Goal: Communication & Community: Answer question/provide support

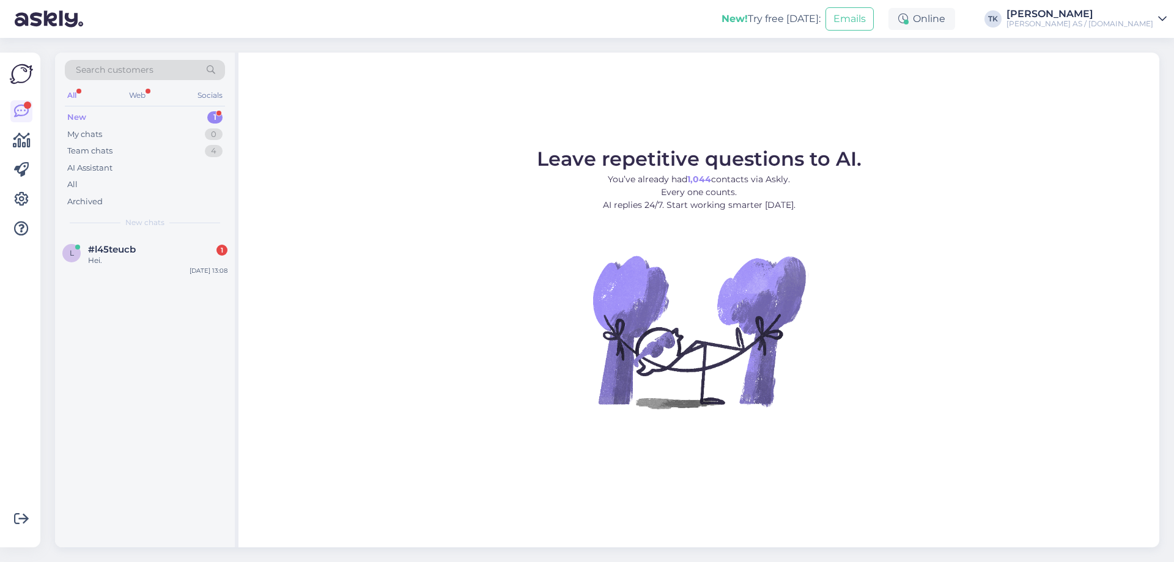
click at [89, 117] on div "New 1" at bounding box center [145, 117] width 160 height 17
click at [119, 256] on div "Hei." at bounding box center [157, 260] width 139 height 11
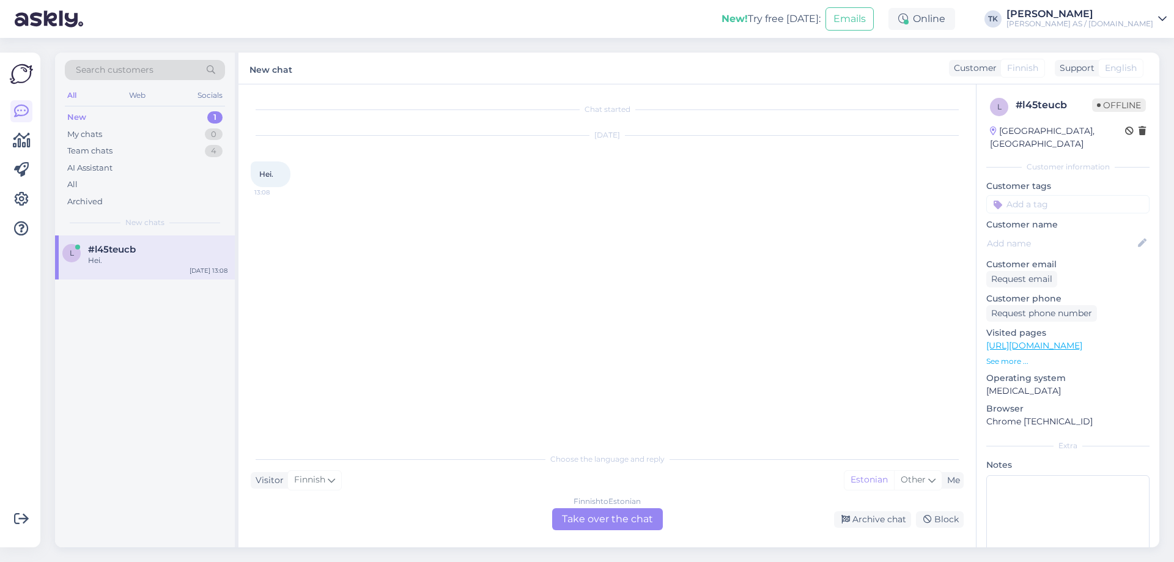
click at [630, 517] on div "Finnish to Estonian Take over the chat" at bounding box center [607, 519] width 111 height 22
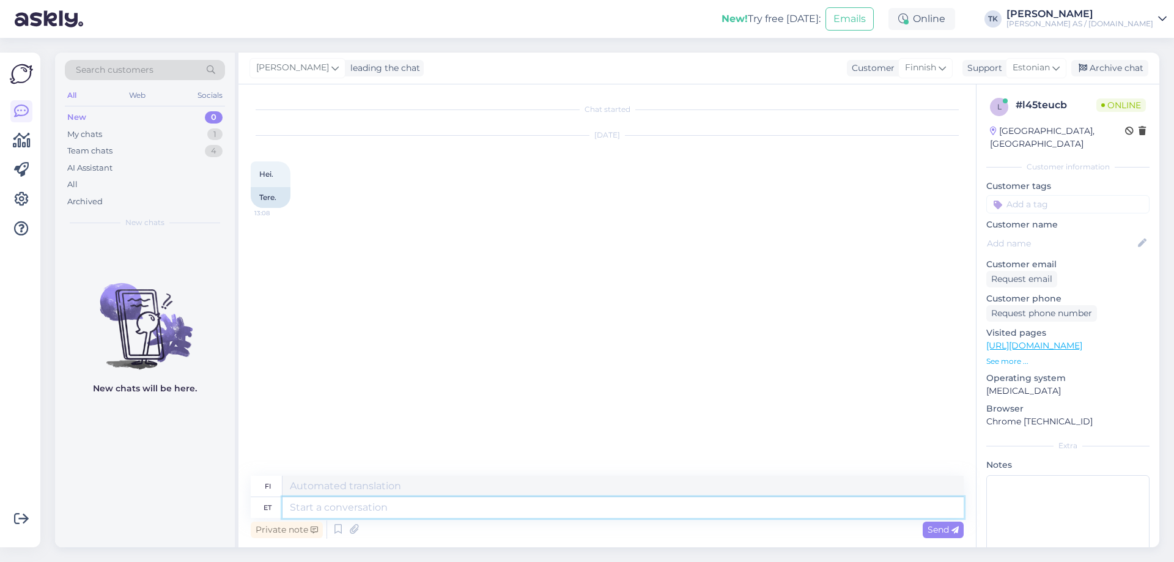
drag, startPoint x: 311, startPoint y: 509, endPoint x: 460, endPoint y: 478, distance: 152.4
click at [313, 507] on textarea at bounding box center [622, 507] width 681 height 21
type textarea "Tere"
type textarea "Hei"
type textarea "Kuidas s"
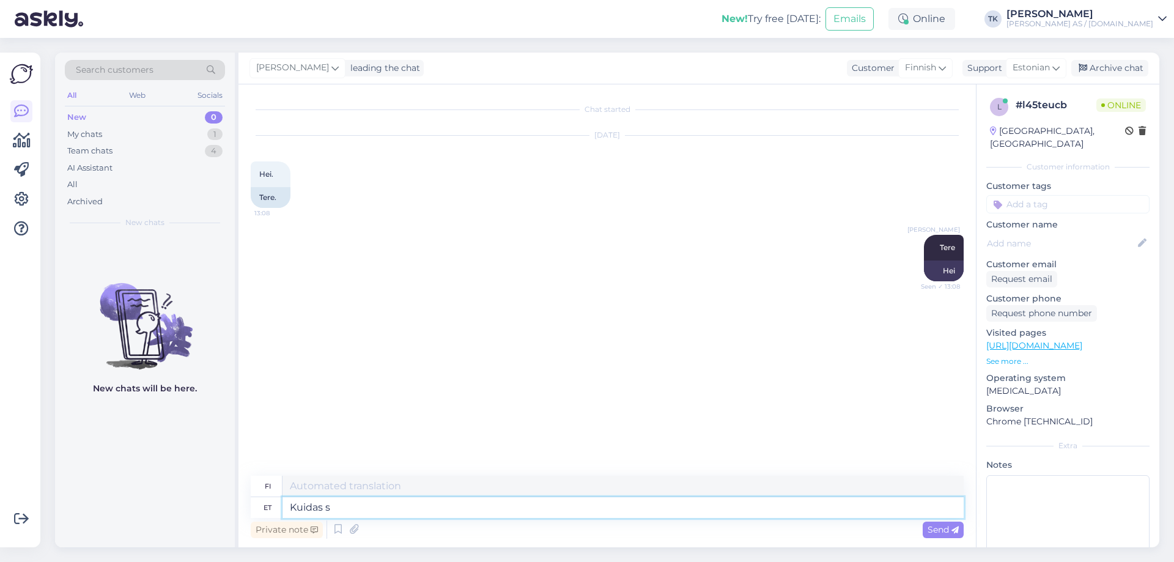
type textarea "Miten"
type textarea "Kuidas saame"
type textarea "Kuinka me voimme"
type textarea "Kuidas saame aidata?"
type textarea "Kuinka voimme auttaa?"
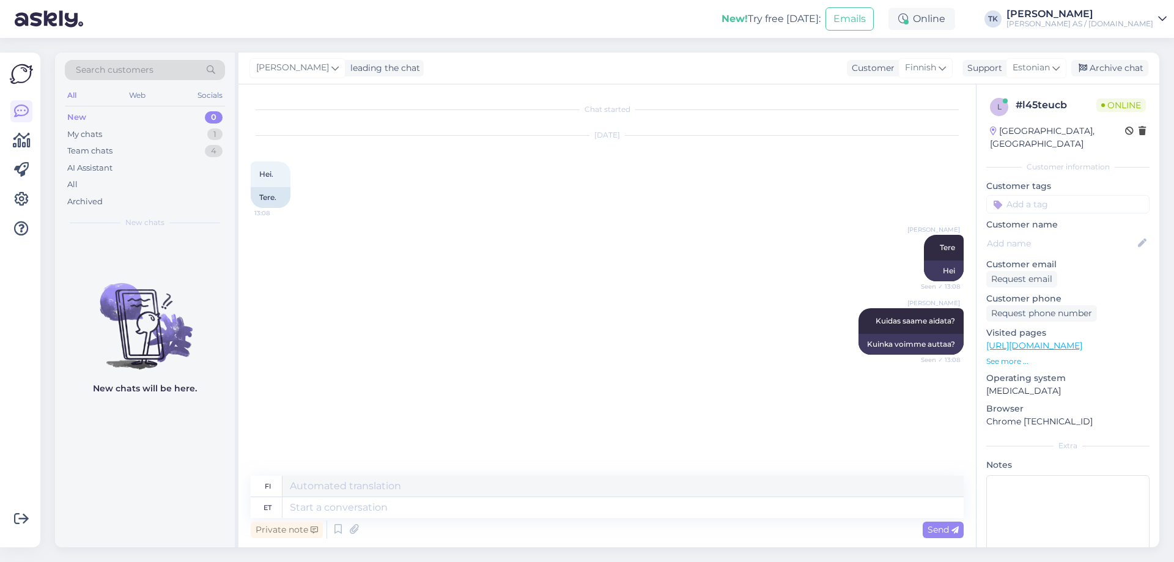
click at [1056, 340] on link "[URL][DOMAIN_NAME]" at bounding box center [1034, 345] width 96 height 11
click at [1007, 356] on p "See more ..." at bounding box center [1067, 361] width 163 height 11
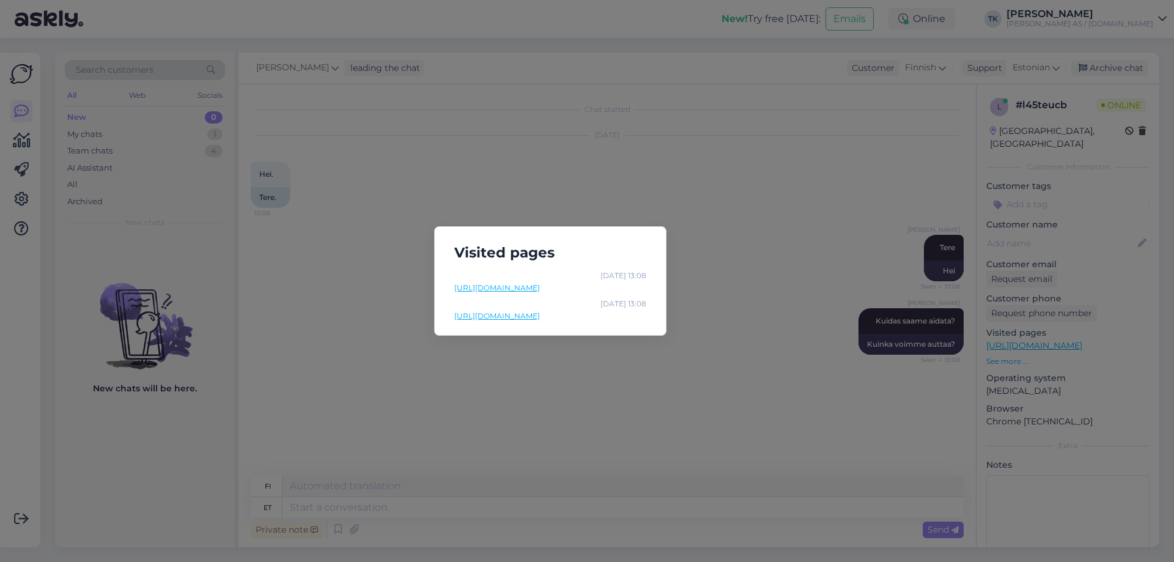
click at [598, 315] on link "[URL][DOMAIN_NAME]" at bounding box center [550, 316] width 192 height 11
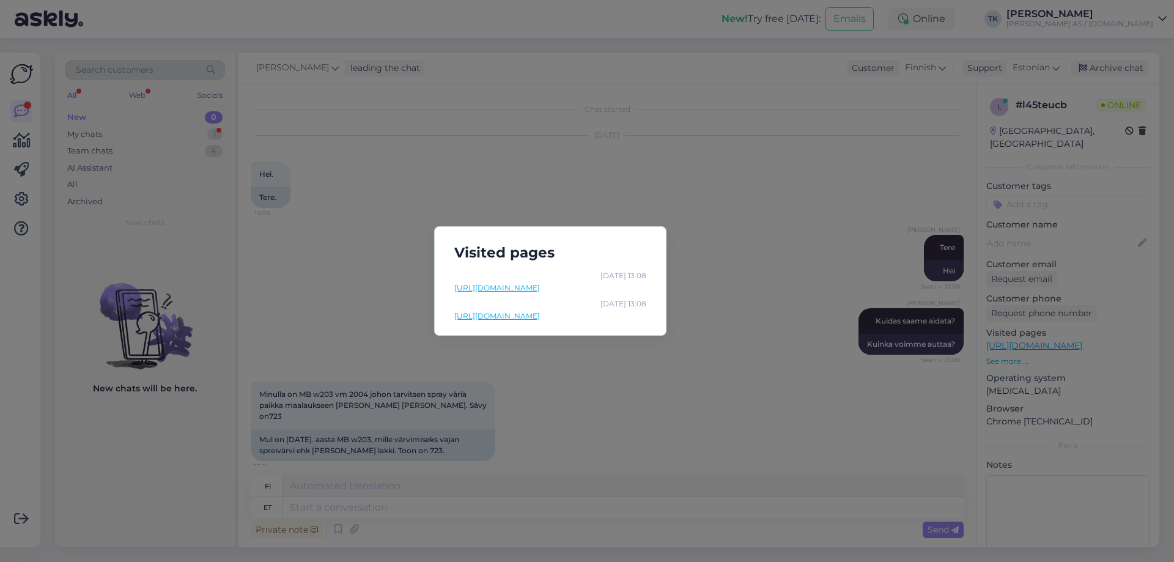
click at [809, 185] on div "Visited pages [DATE] 13:08 [URL][DOMAIN_NAME] [DATE] 13:08 [URL][DOMAIN_NAME]" at bounding box center [587, 281] width 1174 height 562
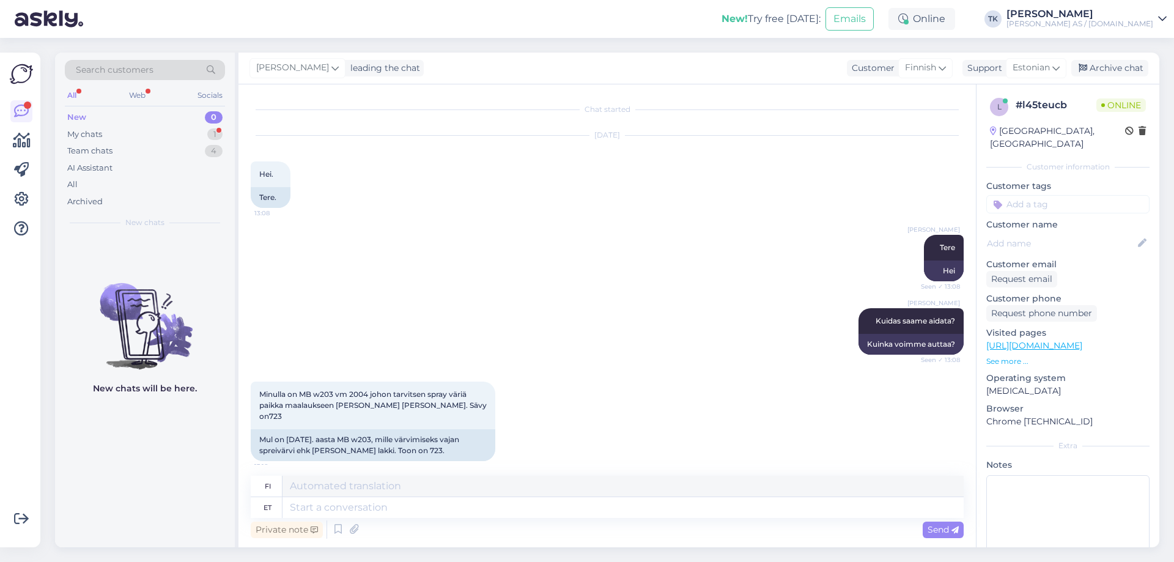
click at [690, 90] on div "Chat started [DATE] Hei. 13:08 Tere. [PERSON_NAME] Tere Seen ✓ 13:08 Hei [PERSO…" at bounding box center [606, 315] width 737 height 463
click at [309, 512] on textarea at bounding box center [622, 507] width 681 height 21
type textarea "Jah s"
type textarea "Kyllä"
type textarea "Jah selline"
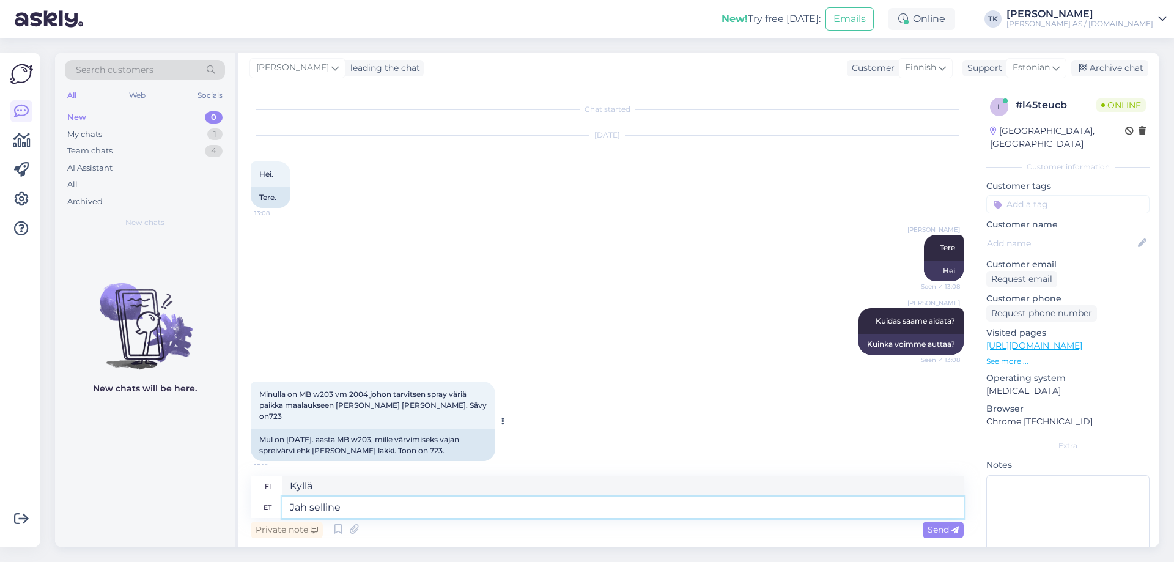
type textarea "Kyllä, näin"
type textarea "Jah selline värv m"
type textarea "Kyllä, tuo väri"
type textarea "Jah selline värv meil o"
type textarea "Kyllä, meillä on tuo väri."
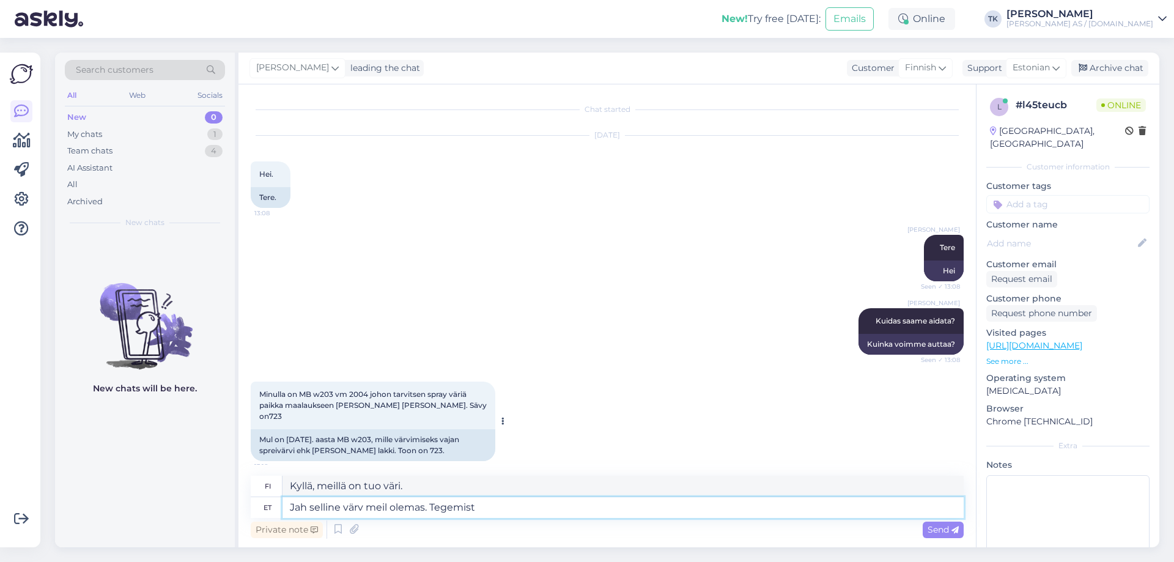
type textarea "Jah selline värv meil olemas. Tegemist m"
type textarea "Kyllä, meillä on tuo väri. Se on"
type textarea "Jah selline värv meil olemas. Tegemist metaalikvärviga j"
type textarea "Kyllä, meillä on tuo väri. Se on metallinhohtoinen."
type textarea "Jah selline värv meil olemas. Tegemist metaalikvärviga ja v"
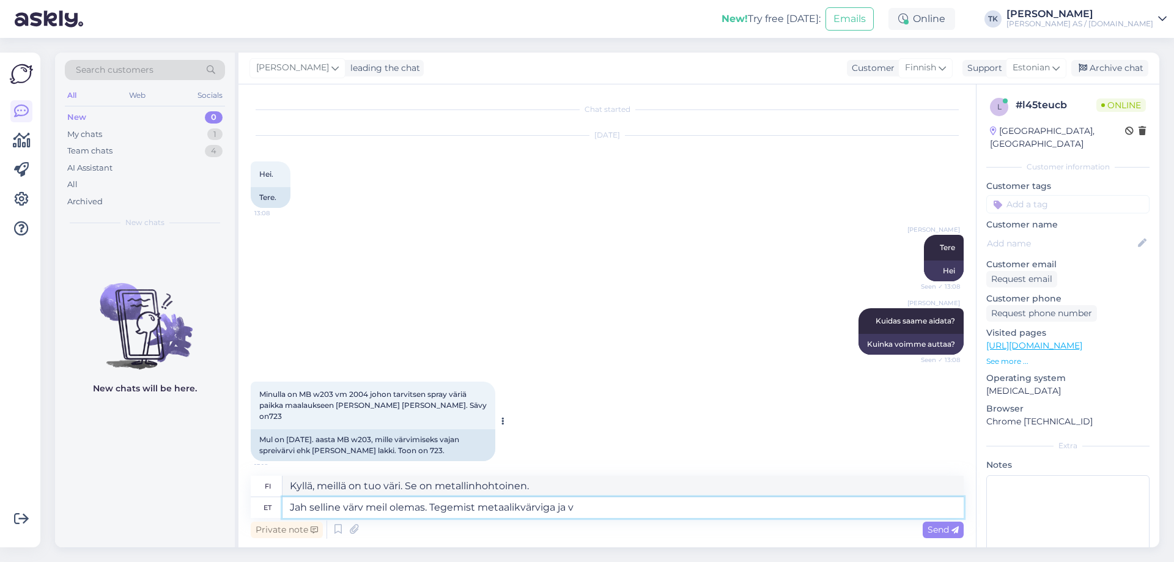
type textarea "Kyllä, meillä on tuo väri. Se on metallinhohtoinen [PERSON_NAME]"
type textarea "Jah selline värv meil olemas. Tegemist metaalikvärviga ja vajab ka"
type textarea "Kyllä, meillä on tämä väri. Se on metallinhohtoinen ja vaatii"
type textarea "Jah selline värv meil olemas. Tegemist metaalikvärviga ja vajab katmist ka"
type textarea "Kyllä, meillä on tuo väri. Se on metallinhohtoinen ja se täytyy peittää."
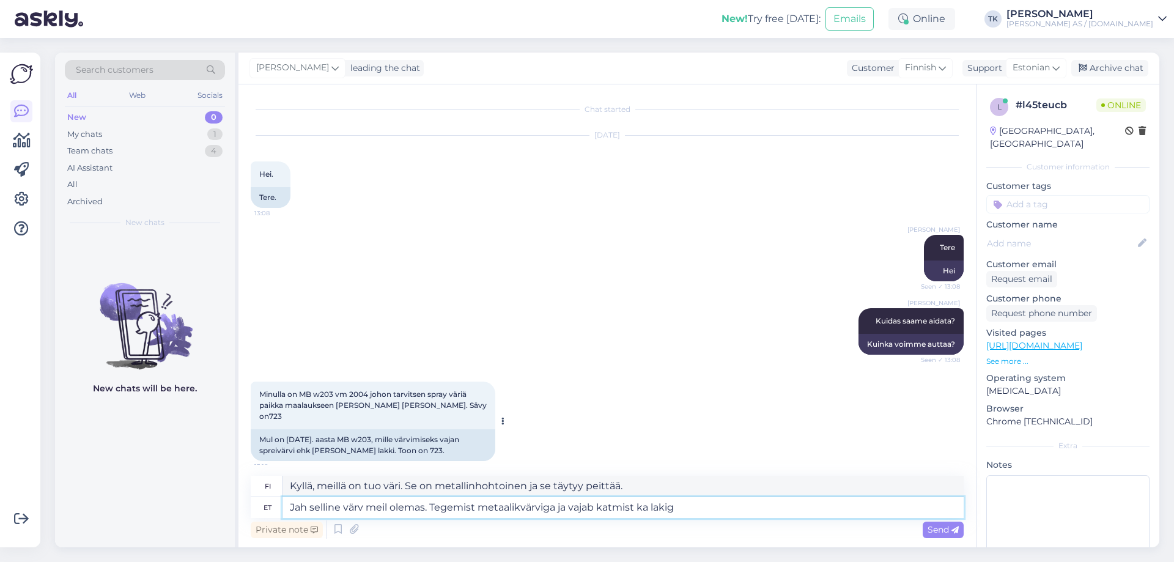
type textarea "Jah selline värv meil olemas. Tegemist metaalikvärviga ja vajab katmist ka laki…"
type textarea "Kyllä, meillä on tuo väri. Se on metallinhohtoinen ja se täytyy [PERSON_NAME]."
click at [509, 509] on textarea "Jah selline värv meil olemas. Tegemist metaalikvärviga ja vajab katmist ka laki…" at bounding box center [622, 507] width 681 height 21
click at [703, 509] on textarea "Jah selline värv meil olemas. Tegemist metallikvärviga ja vajab katmist ka laki…" at bounding box center [622, 507] width 681 height 21
type textarea "Jah selline värv meil olemas. Tegemist metallikvärviga ja vajab katmist ka laki…"
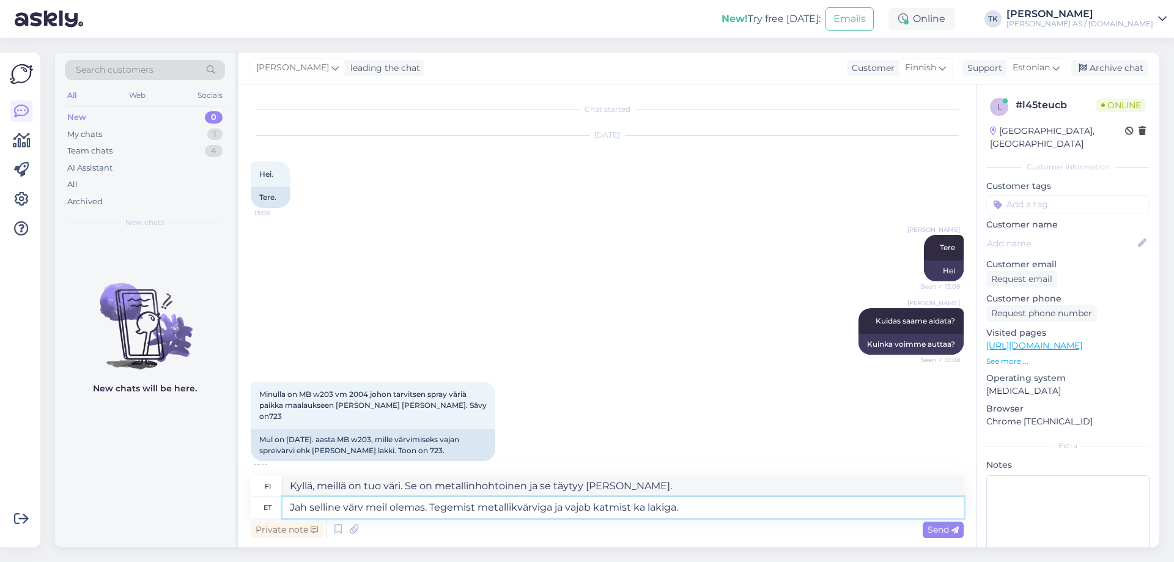
type textarea "Kyllä, meillä on tuo väri. Se on metallinhohtoinen ja vaatii lakkakerroksen."
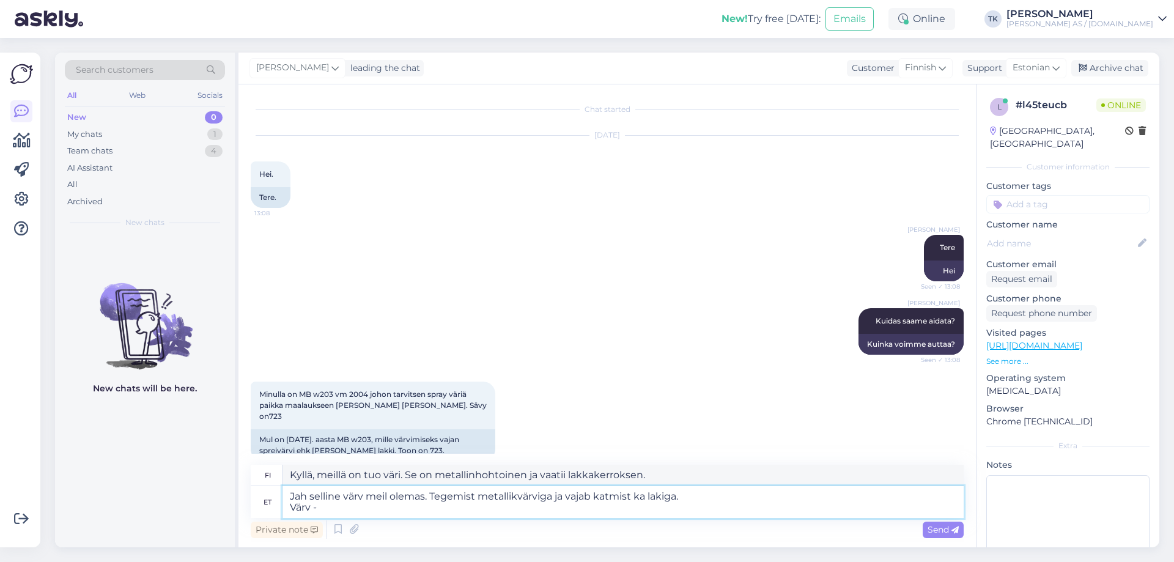
type textarea "Jah selline värv meil olemas. Tegemist metallikvärviga ja vajab katmist ka laki…"
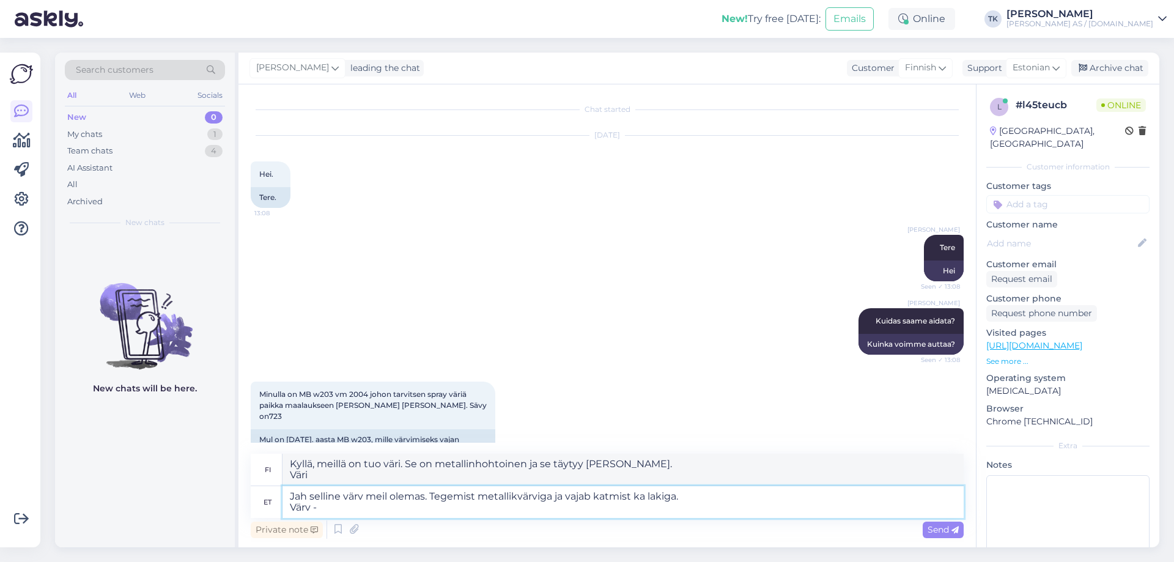
type textarea "Kyllä, meillä on tuo väri. Se on metallinhohtoinen ja se täytyy [PERSON_NAME]. …"
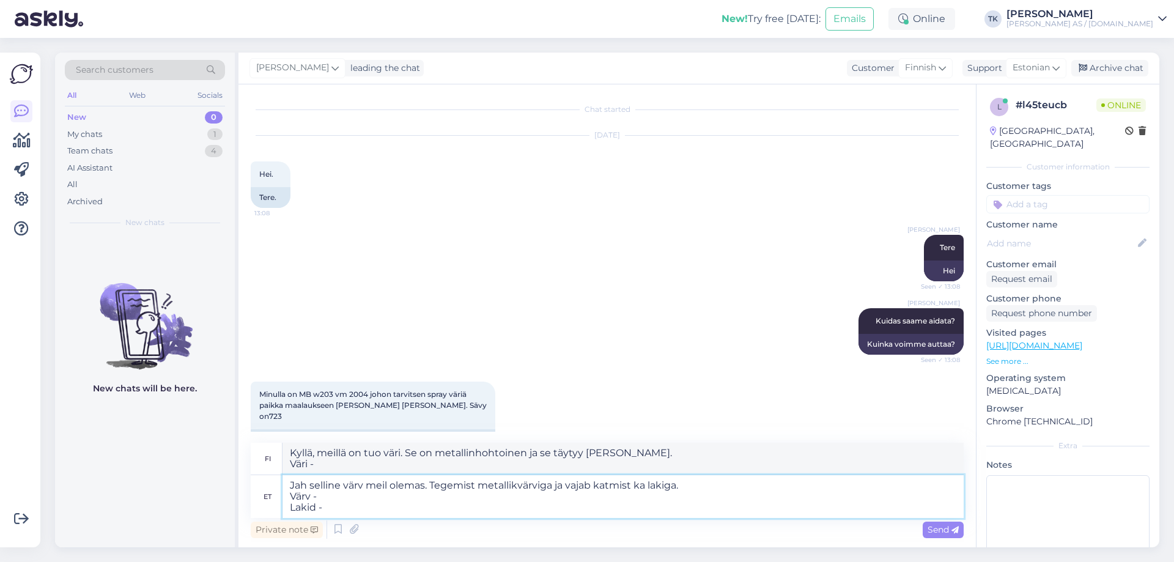
type textarea "Jah selline värv meil olemas. Tegemist metallikvärviga ja vajab katmist ka laki…"
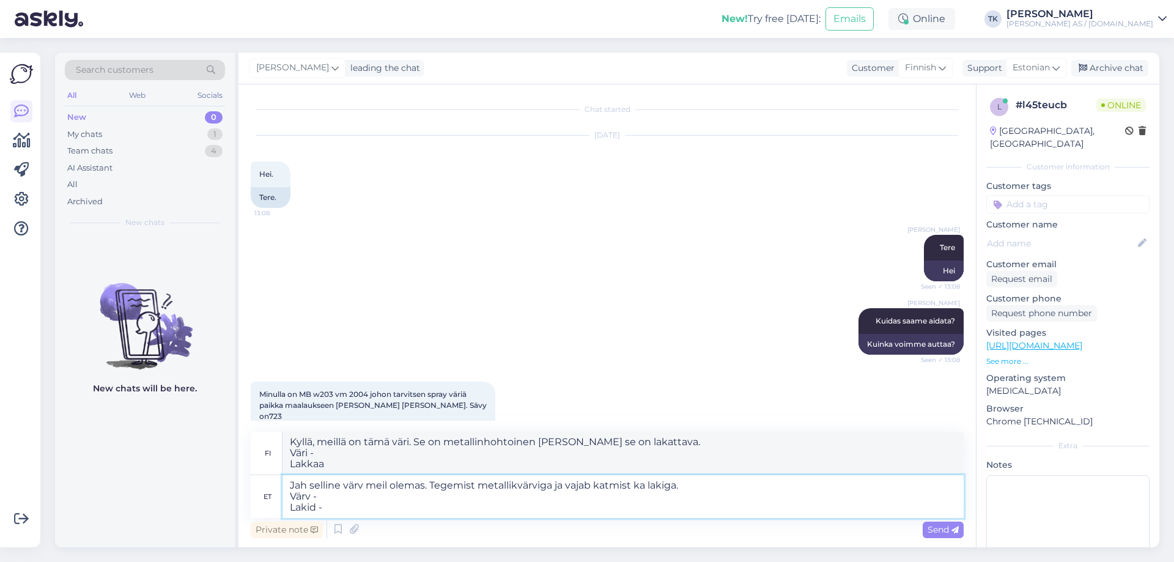
type textarea "Kyllä, meillä on tuo väri. Se on metallinhohtoinen [PERSON_NAME] se täytyy [PER…"
click at [353, 495] on textarea "Jah selline värv meil olemas. Tegemist metallikvärviga ja vajab katmist ka laki…" at bounding box center [622, 496] width 681 height 43
paste textarea "[URL][DOMAIN_NAME]"
type textarea "Jah selline värv meil olemas. Tegemist metallikvärviga ja vajab katmist ka laki…"
type textarea "Kyllä, meillä on sellainen väri. Se on metallinhohtoinen [PERSON_NAME] se täyty…"
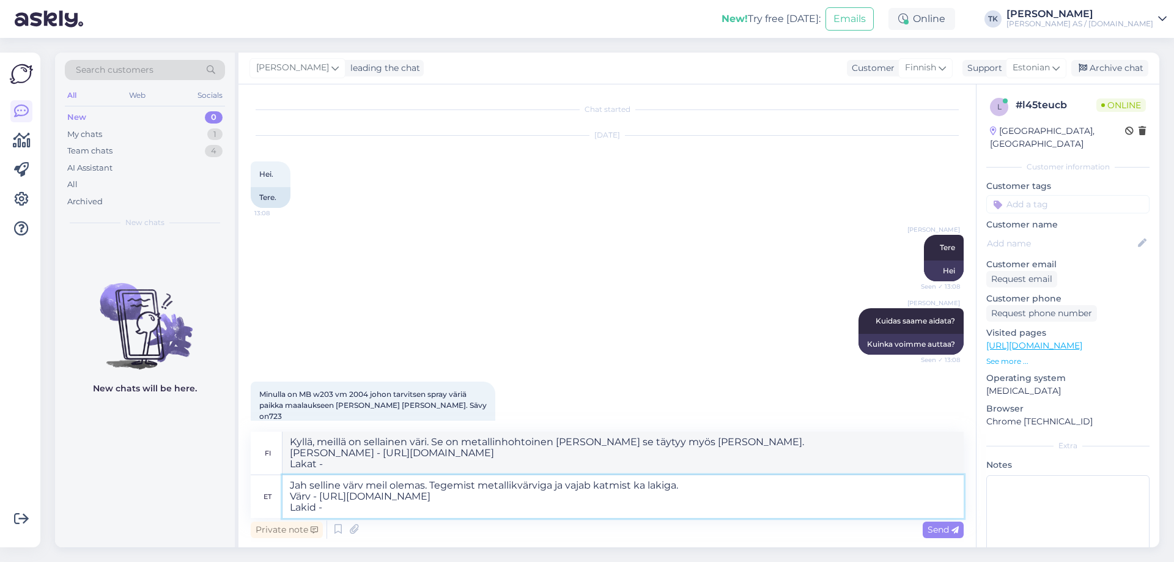
click at [378, 510] on textarea "Jah selline värv meil olemas. Tegemist metallikvärviga ja vajab katmist ka laki…" at bounding box center [622, 496] width 681 height 43
paste textarea "[URL][DOMAIN_NAME]"
type textarea "Jah selline värv meil olemas. Tegemist metallikvärviga ja vajab katmist ka laki…"
type textarea "Kyllä, meillä on sellainen väri. Se on metallinhohtoinen ja se on lakattava. Ma…"
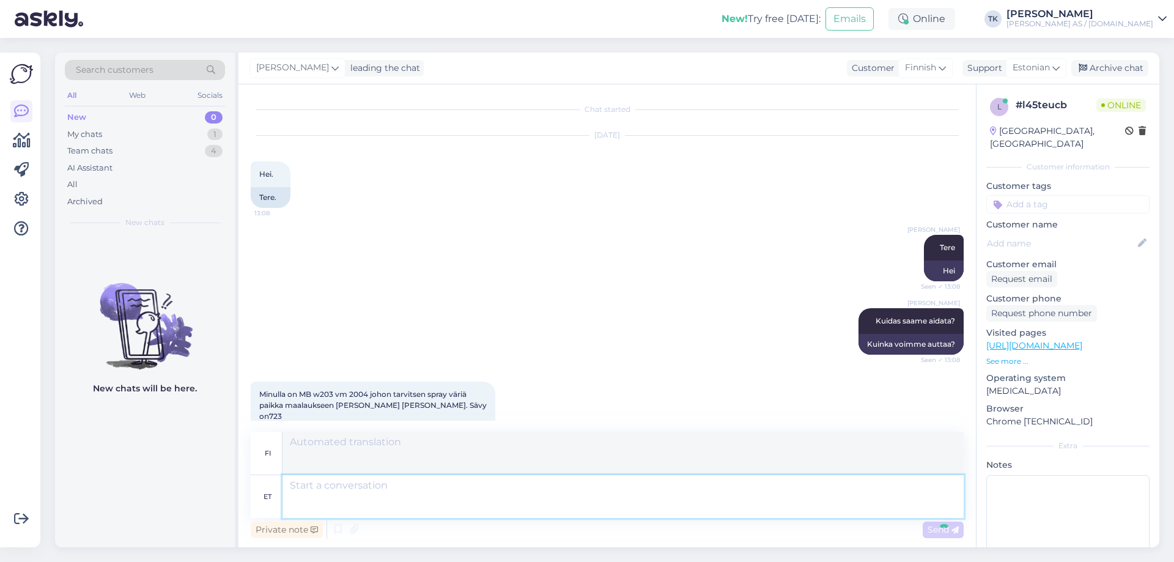
scroll to position [160, 0]
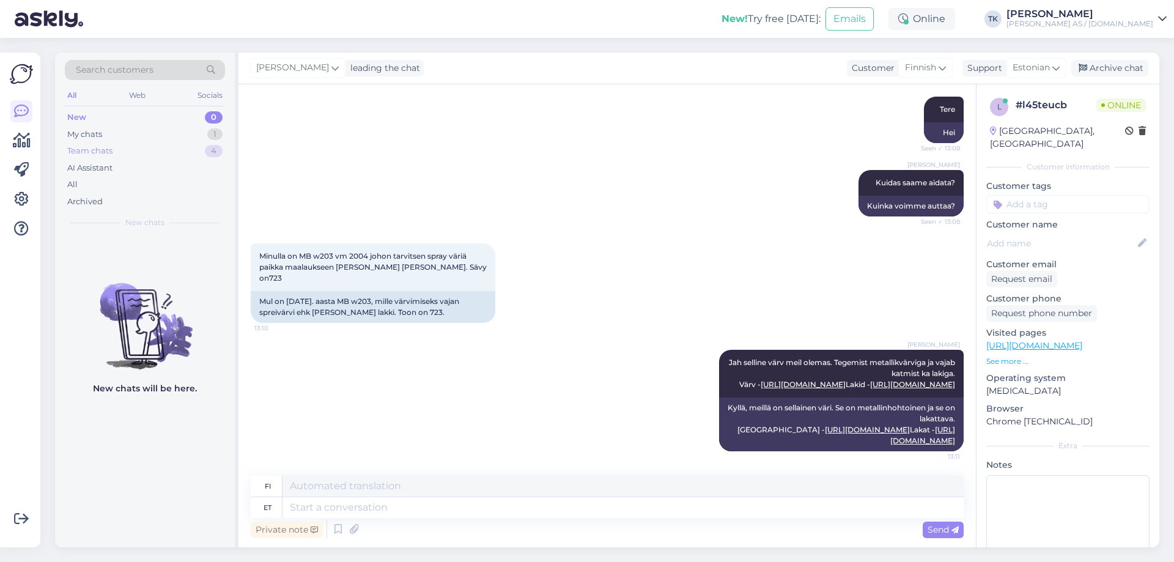
click at [95, 153] on div "Team chats" at bounding box center [89, 151] width 45 height 12
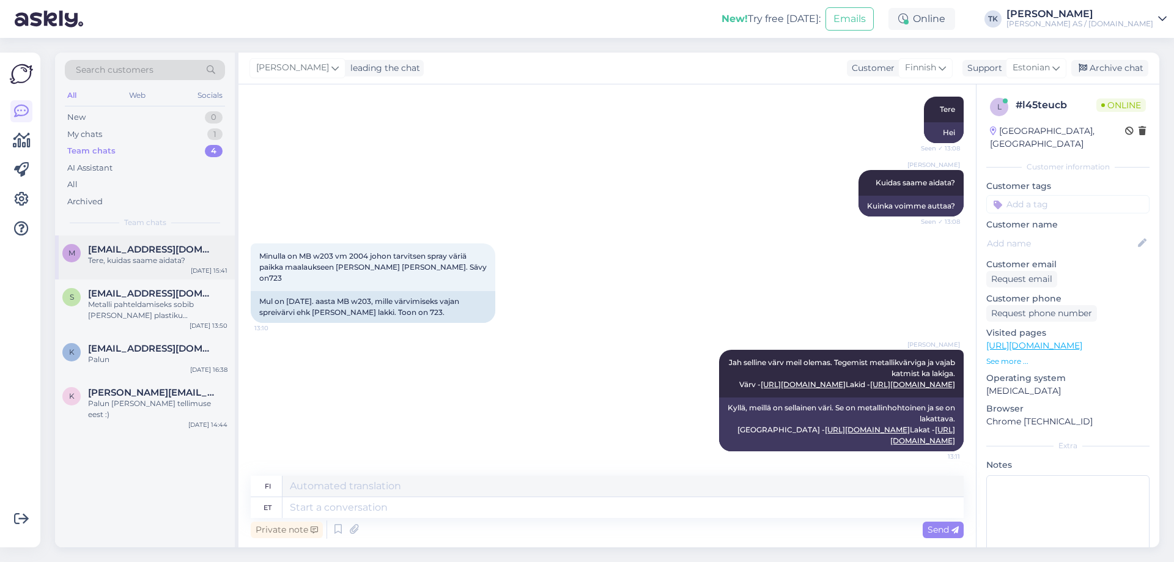
click at [127, 257] on div "Tere, kuidas saame aidata?" at bounding box center [157, 260] width 139 height 11
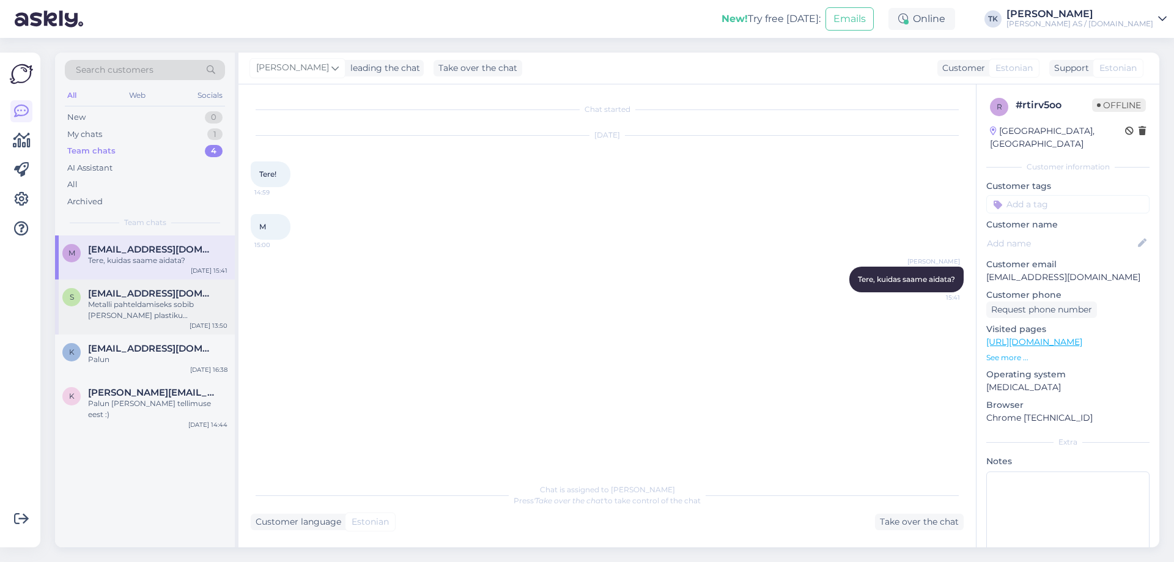
click at [125, 297] on span "[EMAIL_ADDRESS][DOMAIN_NAME]" at bounding box center [151, 293] width 127 height 11
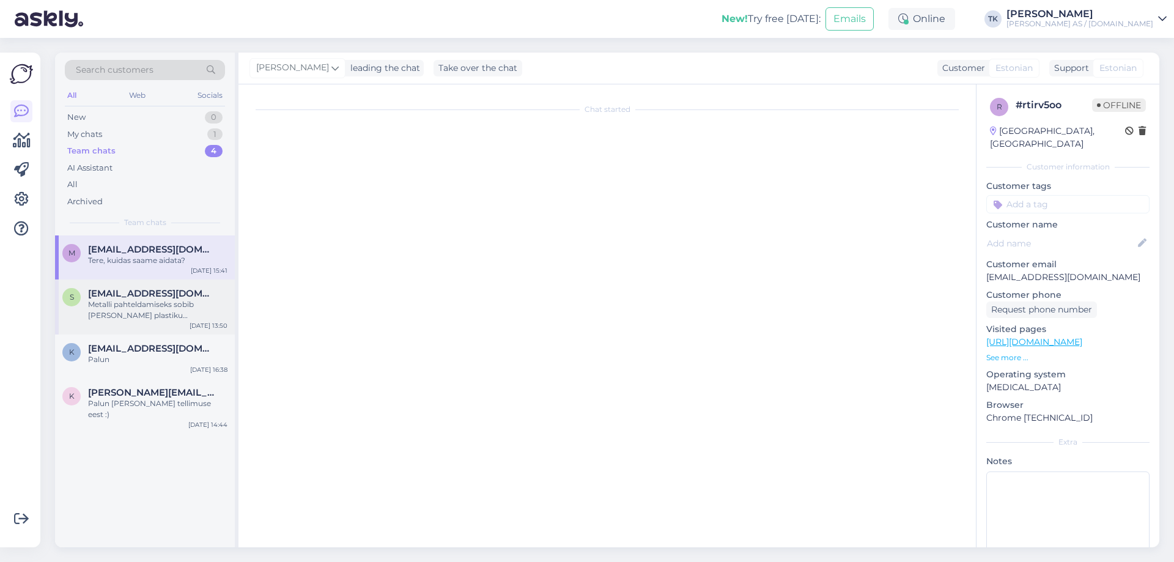
scroll to position [410, 0]
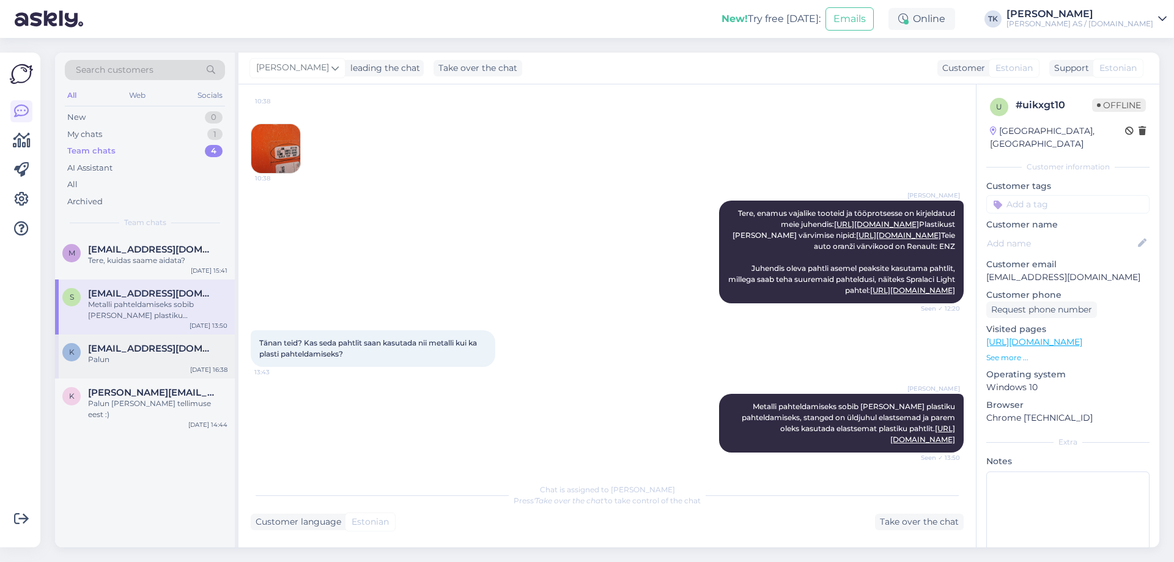
click at [127, 359] on div "Palun" at bounding box center [157, 359] width 139 height 11
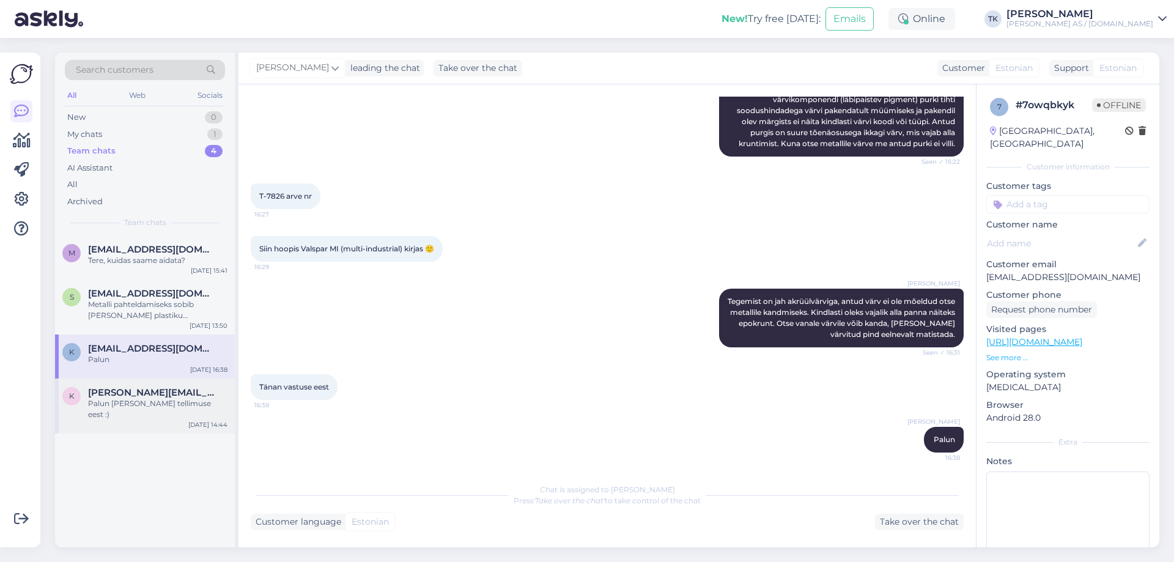
click at [140, 398] on div "Palun [PERSON_NAME] tellimuse eest :)" at bounding box center [157, 409] width 139 height 22
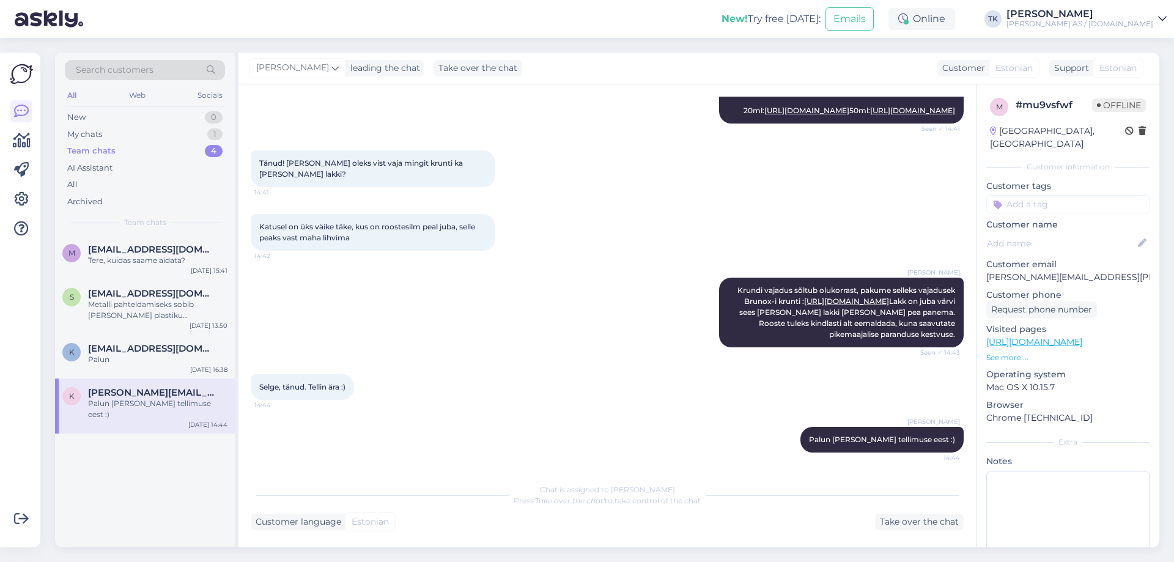
scroll to position [116, 0]
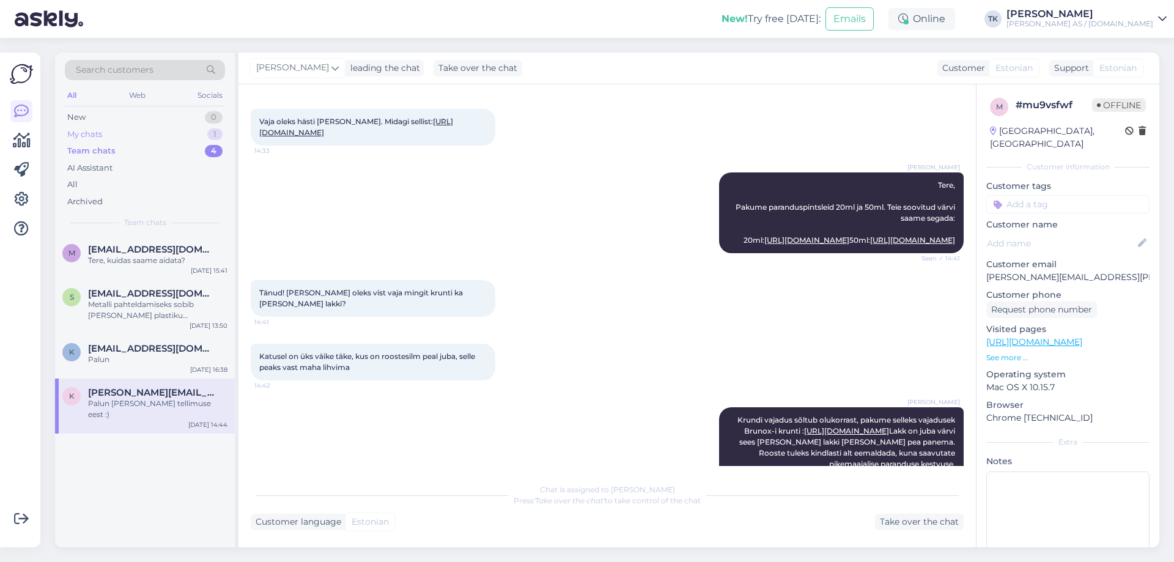
click at [82, 133] on div "My chats" at bounding box center [84, 134] width 35 height 12
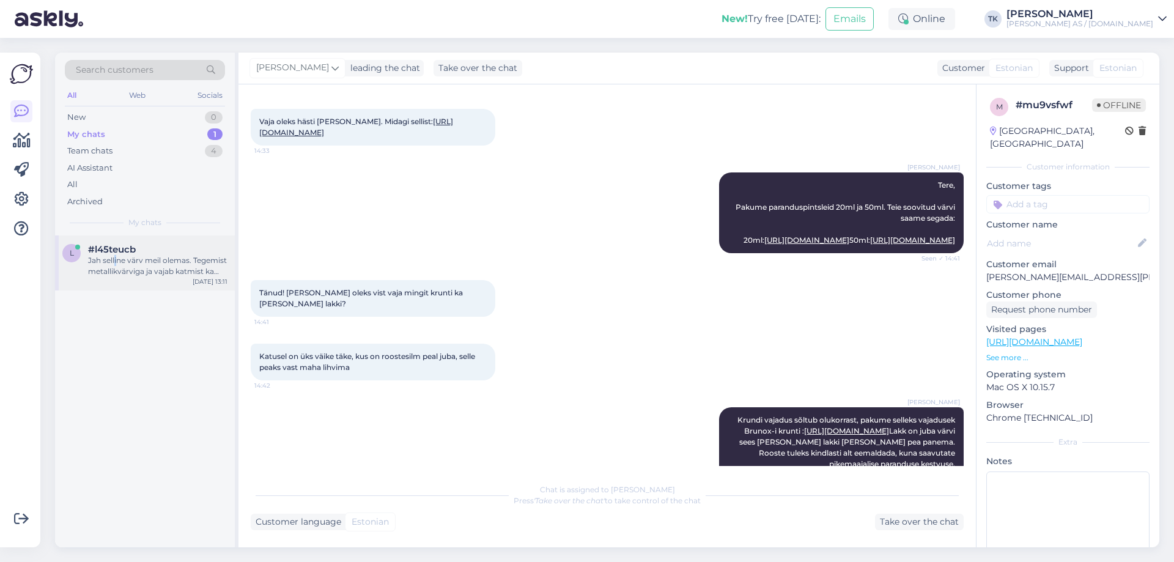
click at [116, 259] on div "Jah selline värv meil olemas. Tegemist metallikvärviga ja vajab katmist ka laki…" at bounding box center [157, 266] width 139 height 22
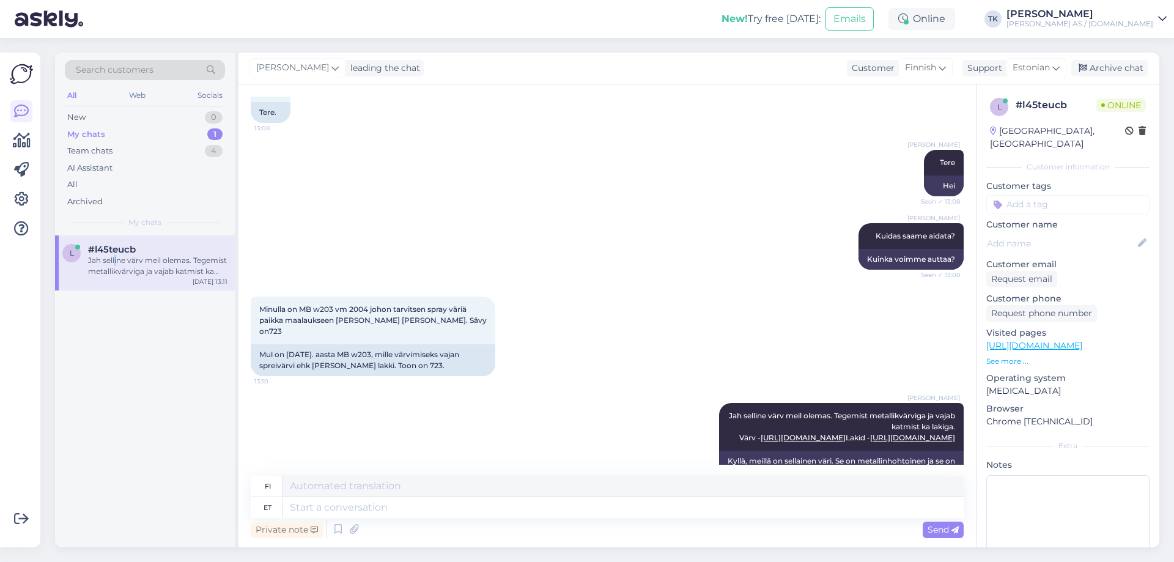
scroll to position [160, 0]
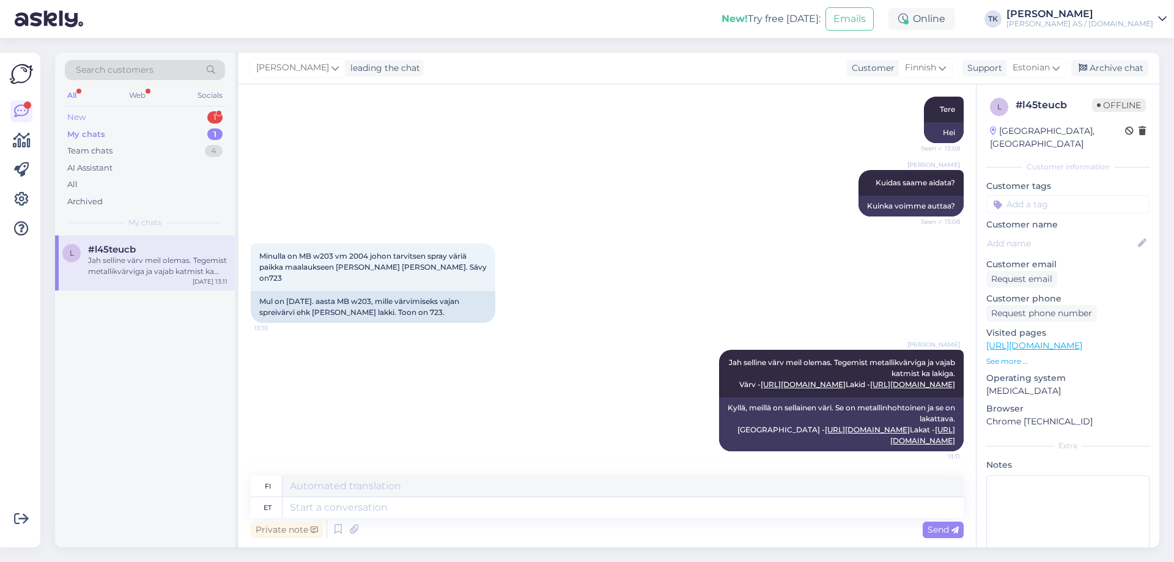
click at [86, 114] on div "New 1" at bounding box center [145, 117] width 160 height 17
click at [136, 268] on div "Metalliväripaketti 164.70 € --kuinka [PERSON_NAME] alueen noilla välineillä saa…" at bounding box center [157, 266] width 139 height 22
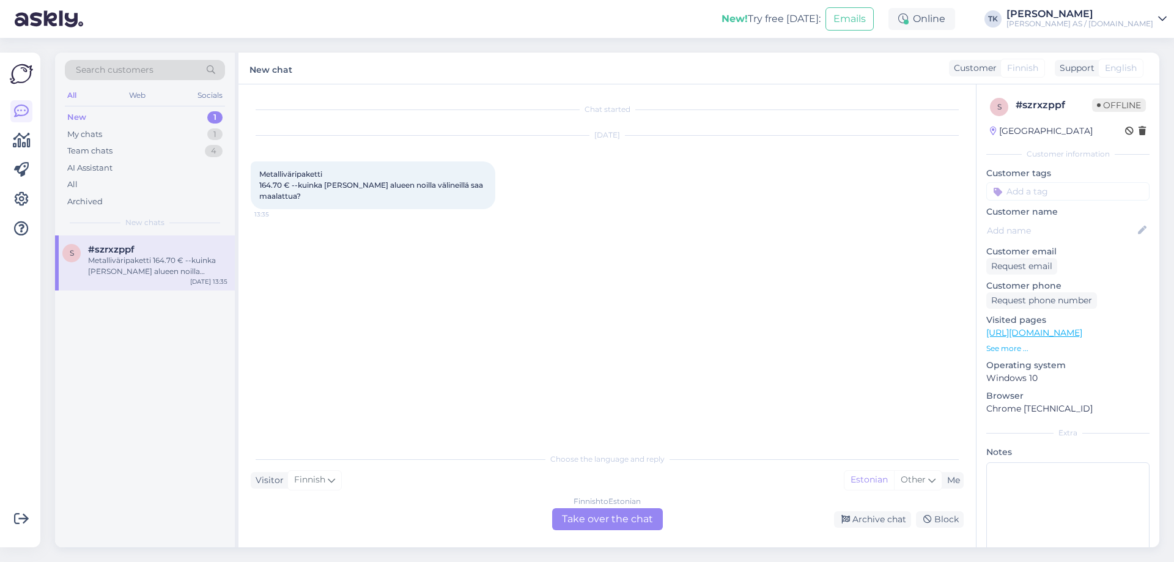
scroll to position [0, 0]
click at [614, 514] on div "Finnish to Estonian Take over the chat" at bounding box center [607, 519] width 111 height 22
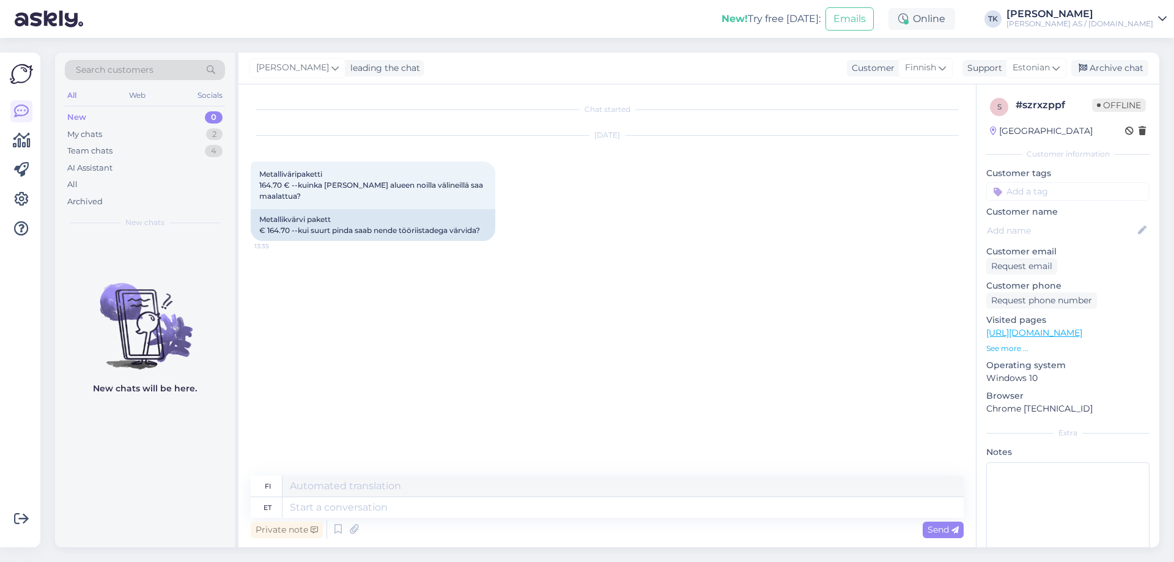
click at [56, 136] on div "Search customers All Web Socials New 0 My chats 2 Team chats 4 AI Assistant All…" at bounding box center [145, 144] width 180 height 183
click at [69, 135] on div "My chats" at bounding box center [84, 134] width 35 height 12
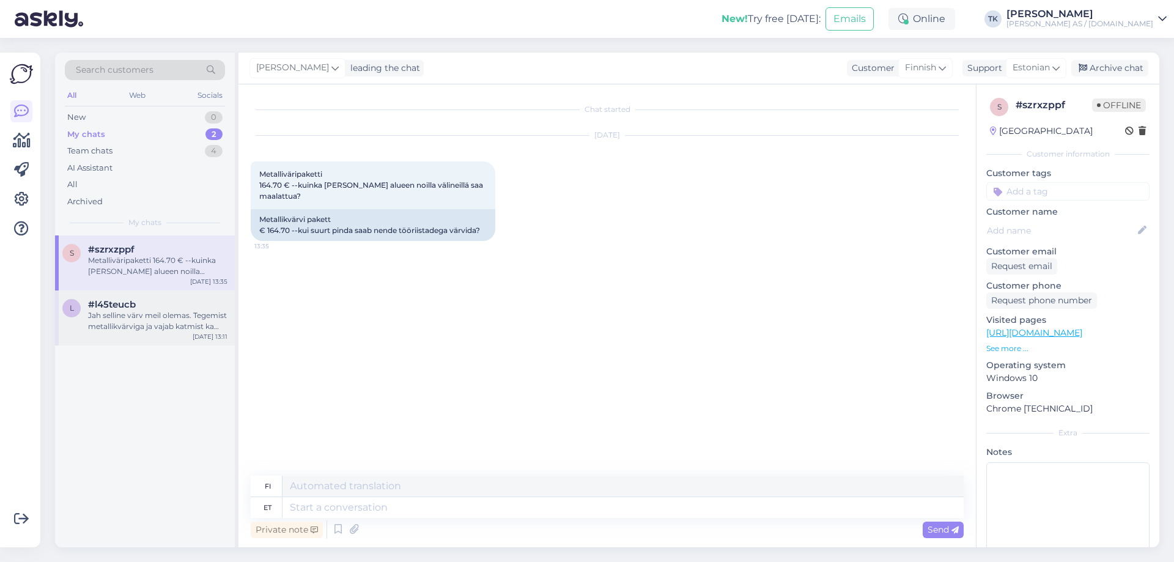
click at [131, 314] on div "Jah selline värv meil olemas. Tegemist metallikvärviga ja vajab katmist ka laki…" at bounding box center [157, 321] width 139 height 22
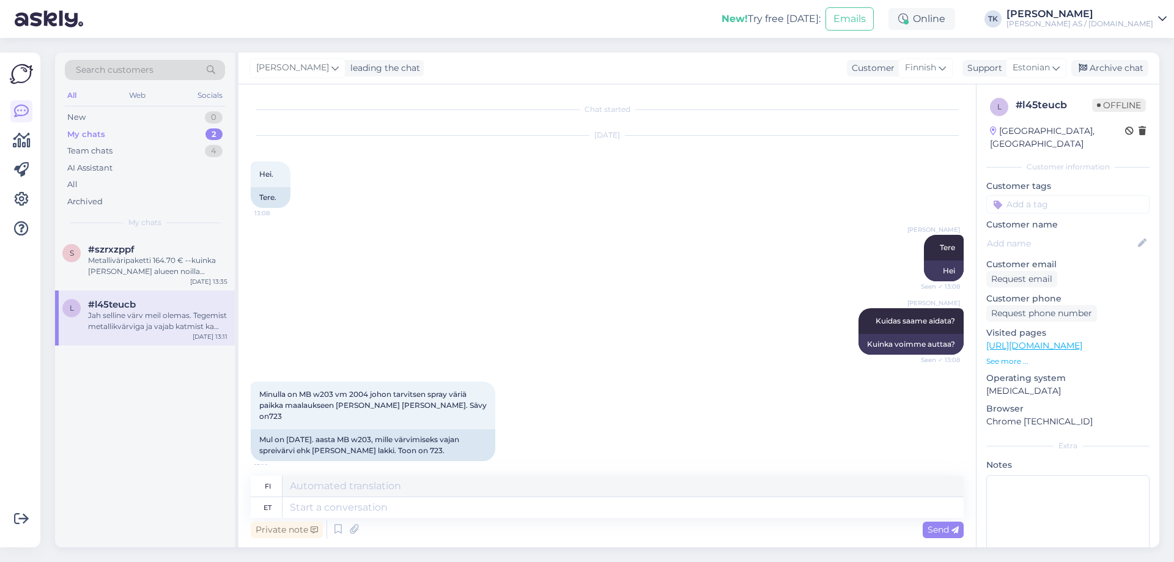
scroll to position [160, 0]
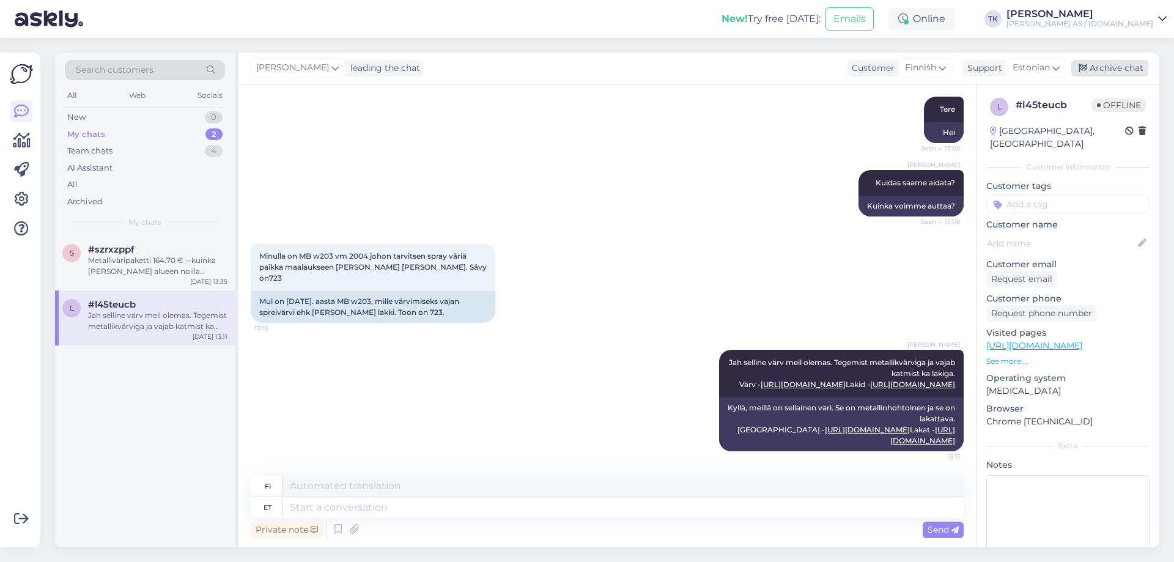
click at [1112, 67] on div "Archive chat" at bounding box center [1109, 68] width 77 height 17
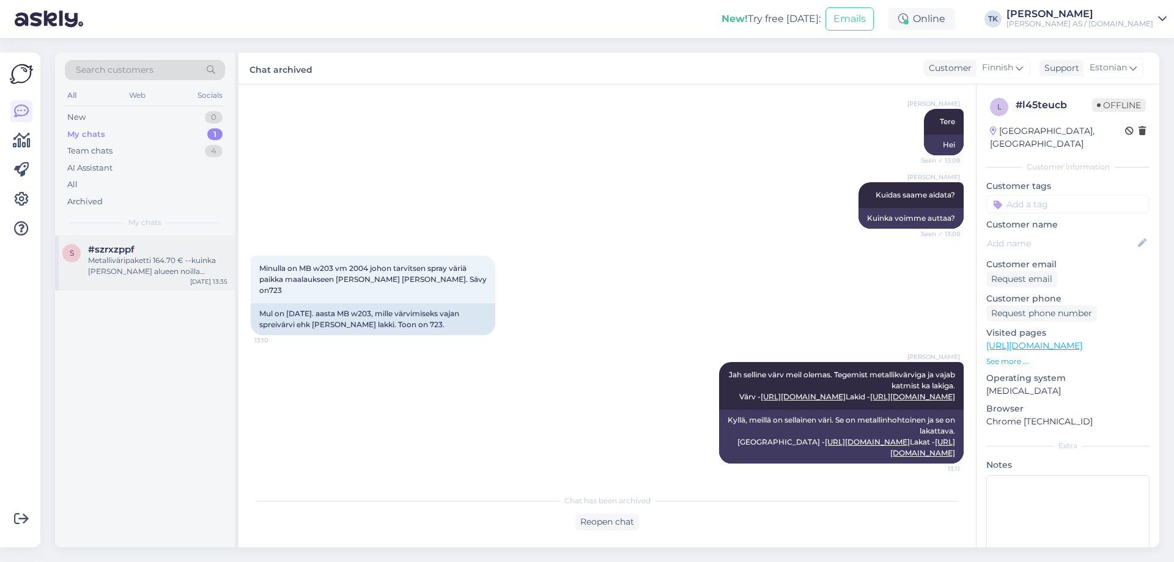
click at [145, 252] on div "#szrxzppf" at bounding box center [157, 249] width 139 height 11
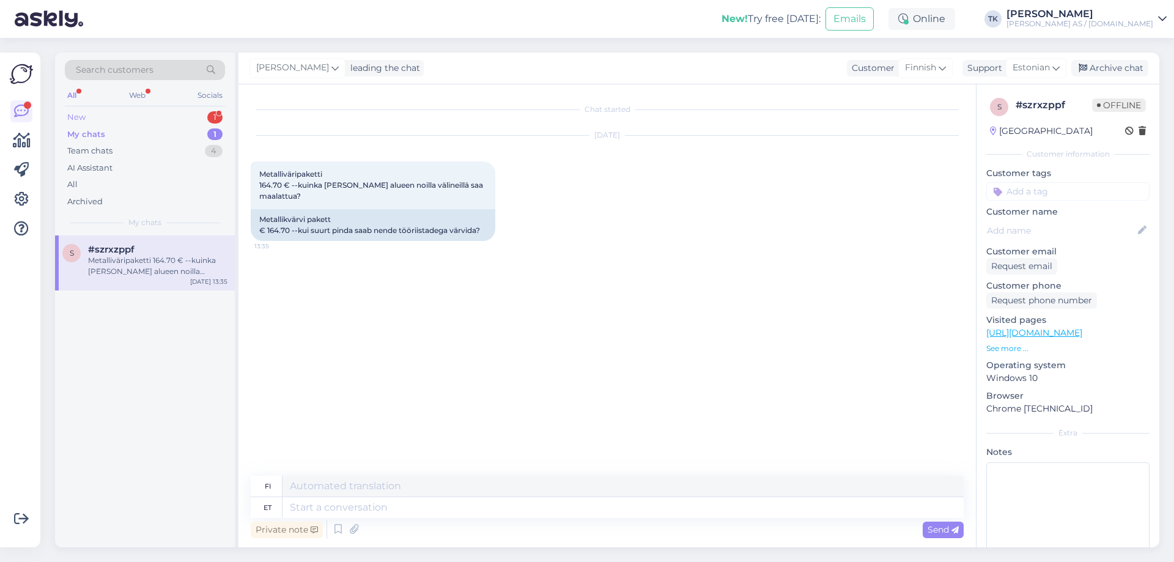
click at [90, 114] on div "New 1" at bounding box center [145, 117] width 160 height 17
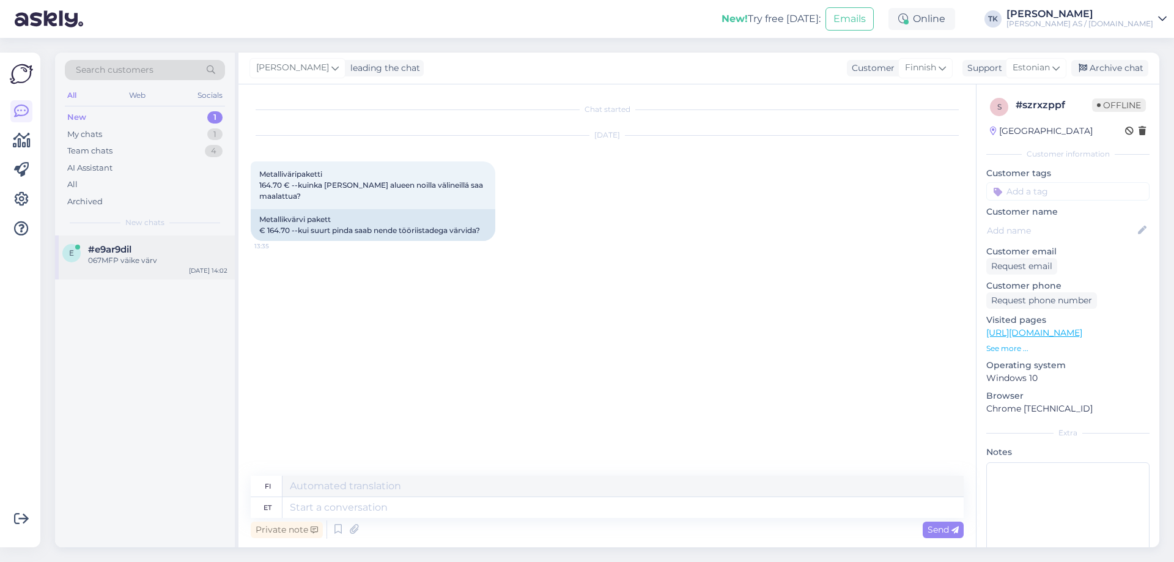
click at [115, 262] on div "067MFP väike värv" at bounding box center [157, 260] width 139 height 11
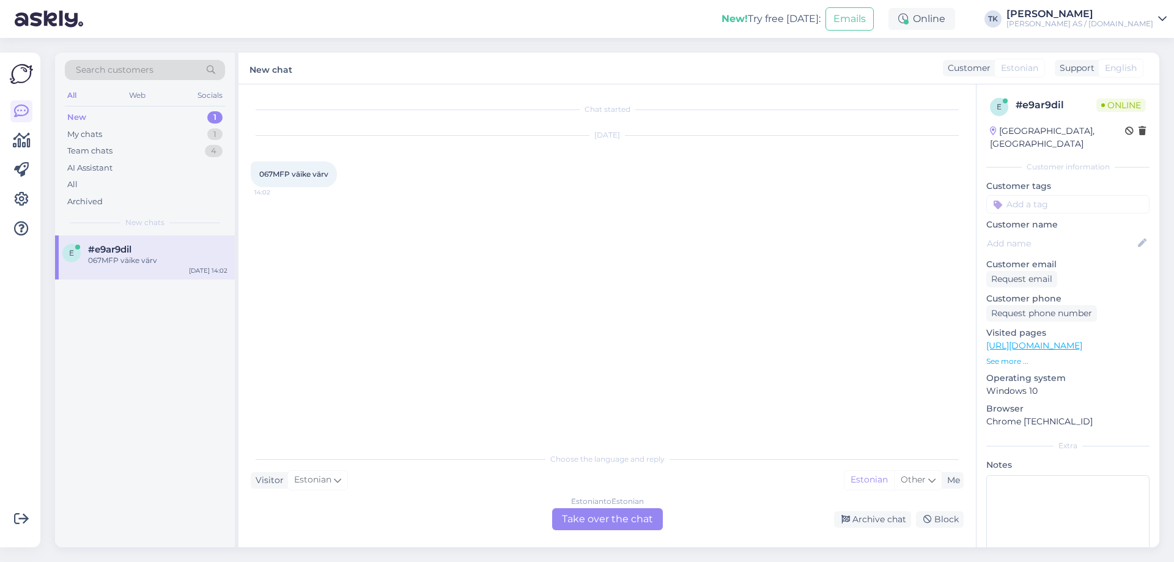
click at [607, 517] on div "Estonian to Estonian Take over the chat" at bounding box center [607, 519] width 111 height 22
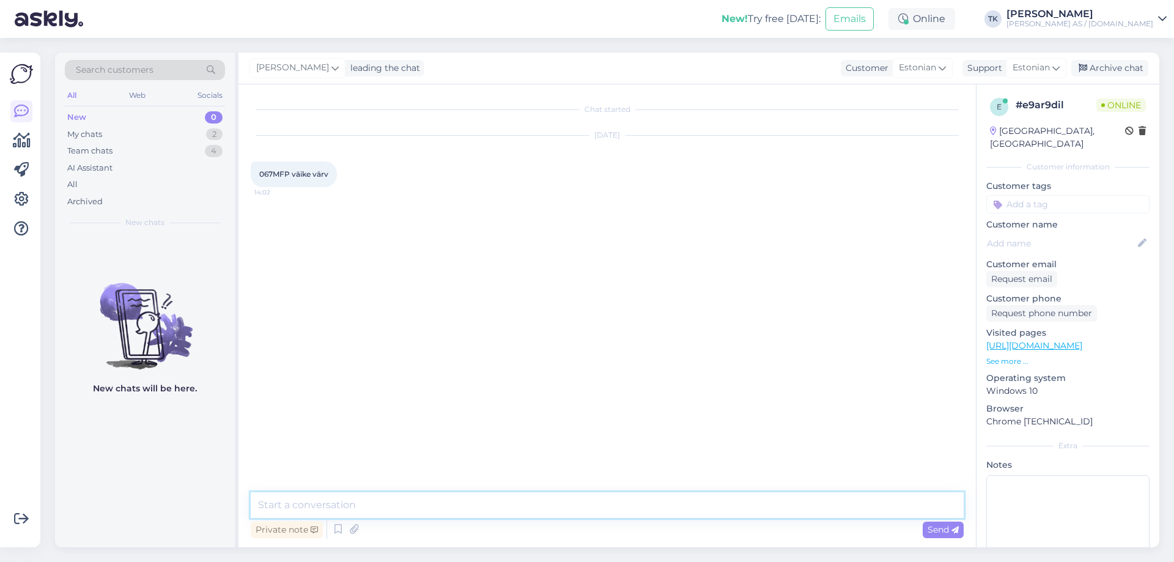
click at [293, 504] on textarea at bounding box center [607, 505] width 713 height 26
paste textarea "CYBERGREEN-MET."
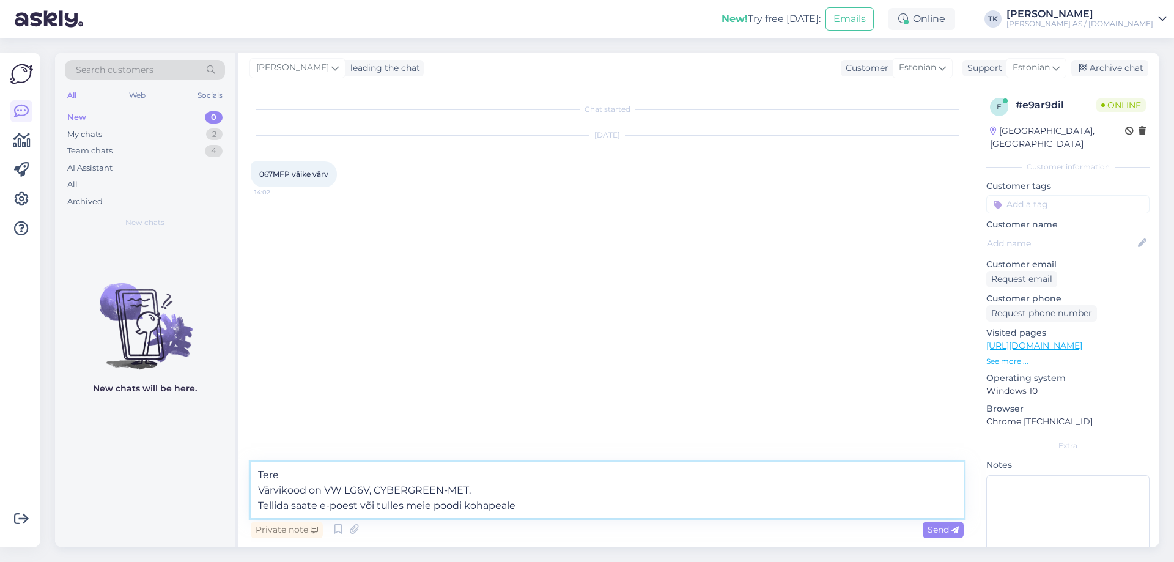
drag, startPoint x: 288, startPoint y: 507, endPoint x: 264, endPoint y: 507, distance: 23.8
click at [260, 507] on textarea "Tere Värvikood on VW LG6V, CYBERGREEN-MET. Tellida saate e-poest või tulles mei…" at bounding box center [607, 490] width 713 height 56
type textarea "Tere Värvikood on VW LG6V, CYBERGREEN-MET. Osta saate e-poest või tulles meie p…"
click at [943, 531] on span "Send" at bounding box center [942, 529] width 31 height 11
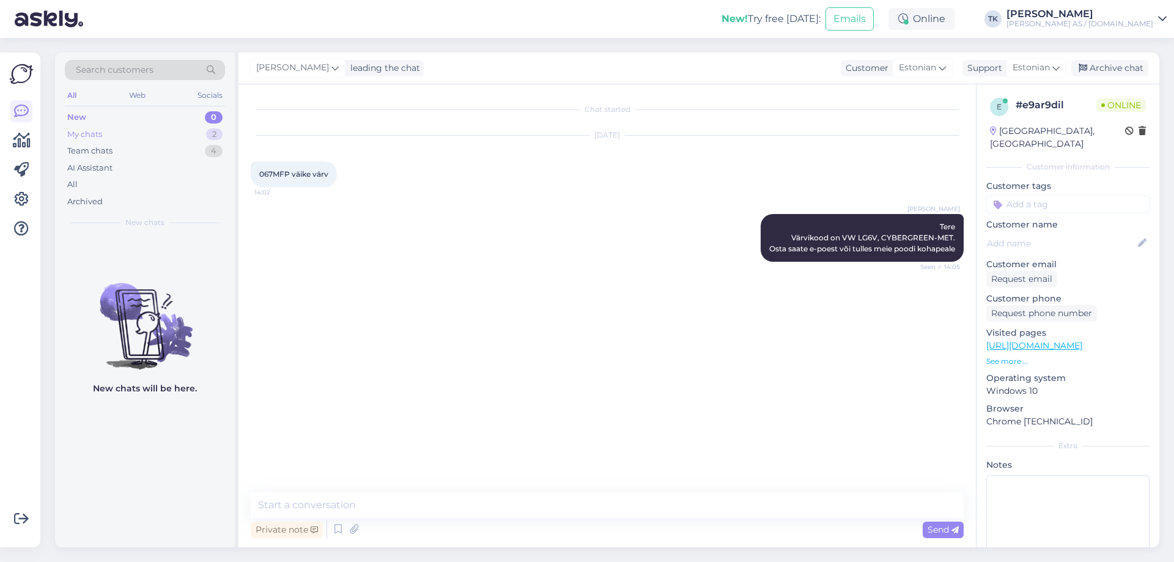
click at [84, 134] on div "My chats" at bounding box center [84, 134] width 35 height 12
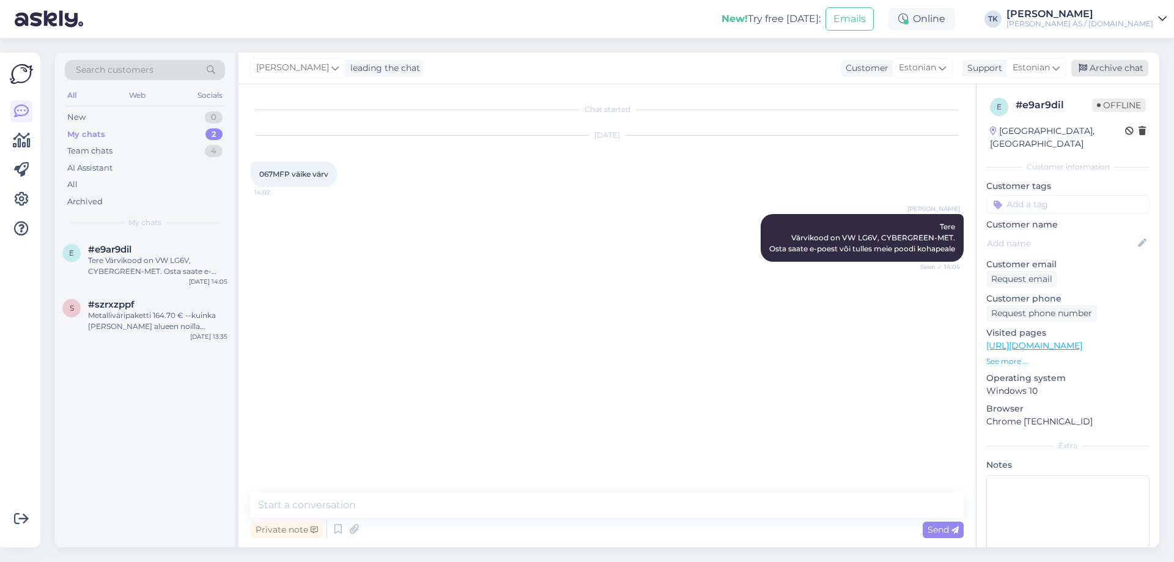
click at [1106, 65] on div "Archive chat" at bounding box center [1109, 68] width 77 height 17
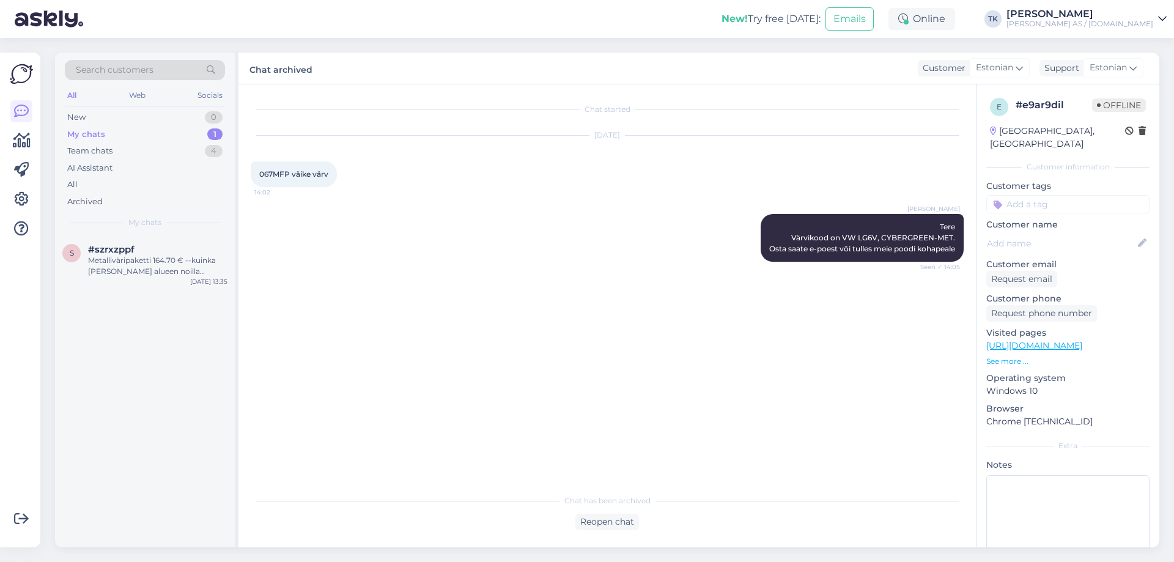
click at [84, 128] on div "My chats" at bounding box center [86, 134] width 38 height 12
click at [112, 260] on div "Metalliväripaketti 164.70 € --kuinka [PERSON_NAME] alueen noilla välineillä saa…" at bounding box center [157, 266] width 139 height 22
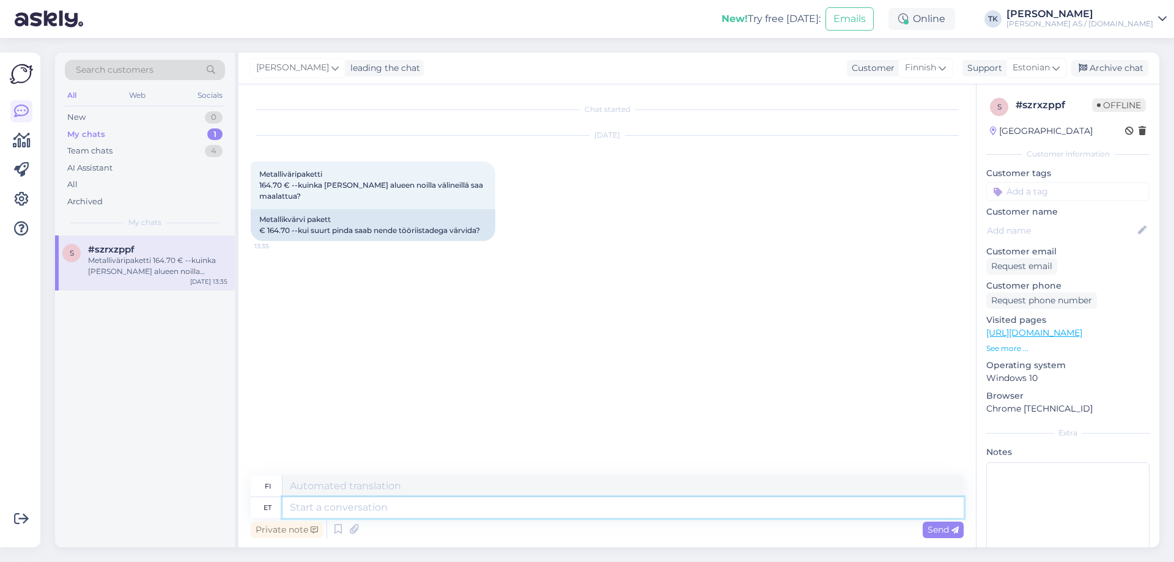
click at [323, 509] on textarea at bounding box center [622, 507] width 681 height 21
type textarea "Värvi j"
type textarea "Väri"
type textarea "[PERSON_NAME]"
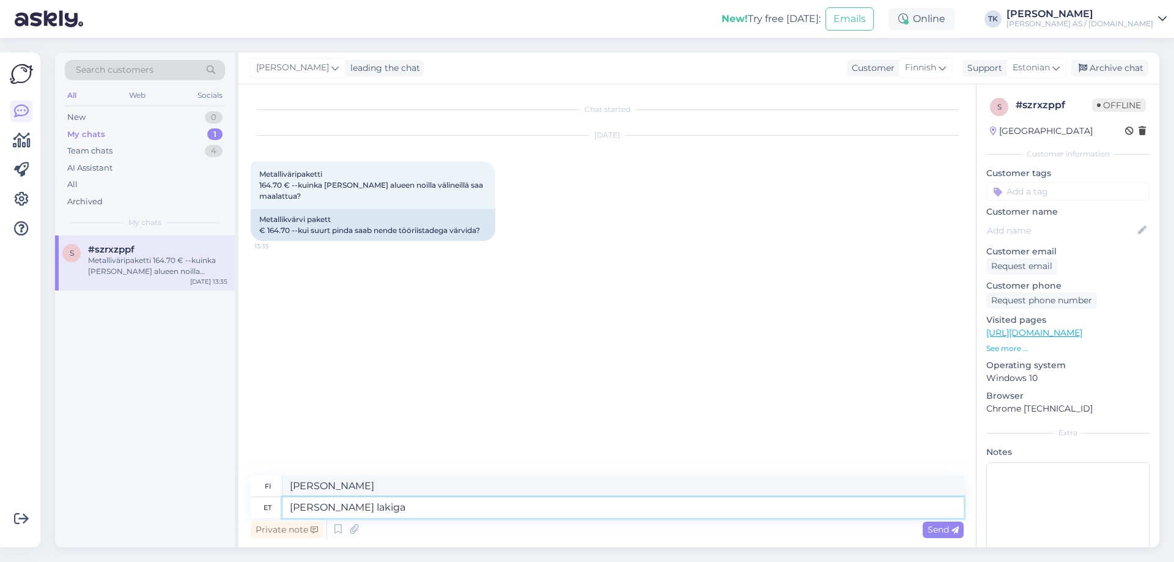
type textarea "[PERSON_NAME] lakiga"
type textarea "Maalin [PERSON_NAME] kanssa"
type textarea "[PERSON_NAME] lakiga katab"
type textarea "Peittää maalilla ja lakalla"
type textarea "[PERSON_NAME] lakiga katab ära"
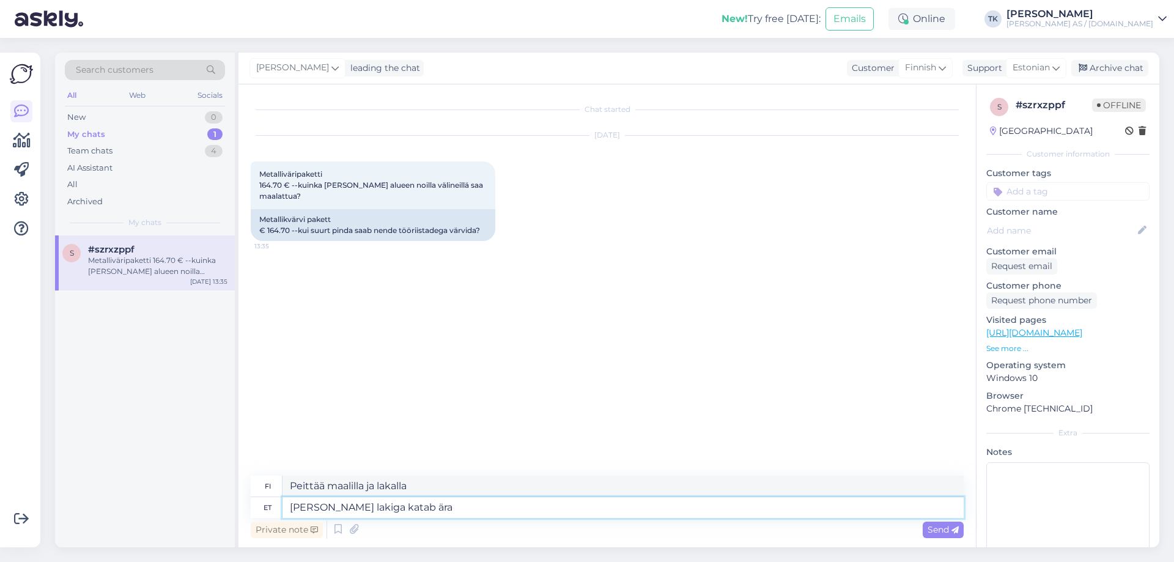
type textarea "Peittää sen maalilla ja lakalla"
type textarea "[PERSON_NAME] lakiga katab ära ca"
type textarea "[PERSON_NAME] lakka peittävät noin"
type textarea "[PERSON_NAME] lakiga katab ära ca 5-6"
type textarea "Riittää noin 5-6 maali- ja lakkakerrokseen"
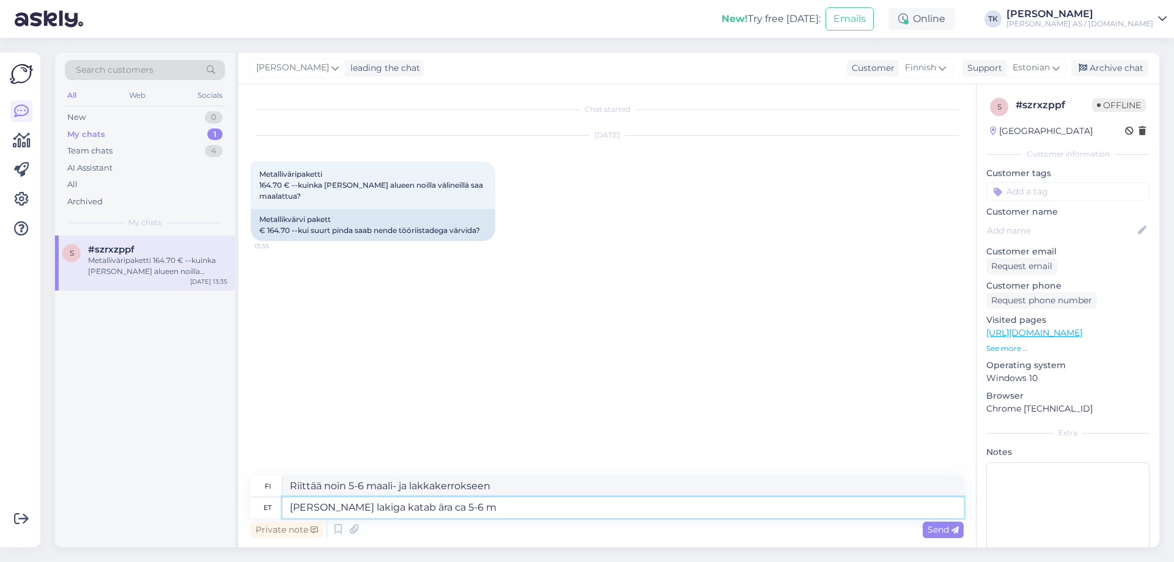
type textarea "[PERSON_NAME] lakiga katab ära ca 5-6 m2"
type textarea "[PERSON_NAME] lakka riittoavat noin 5-6 m²"
type textarea "[PERSON_NAME] lakiga katab ära ca 5-6 m2 pinda"
type textarea "[PERSON_NAME] lakka peittävät noin 5–6 m² pinta-alaa"
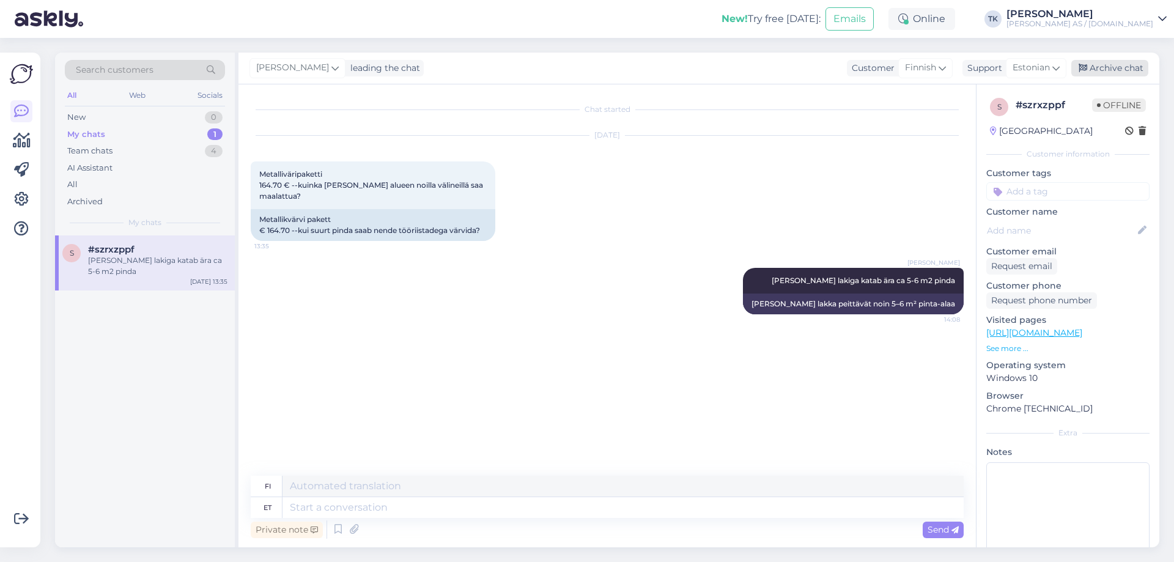
click at [1117, 64] on div "Archive chat" at bounding box center [1109, 68] width 77 height 17
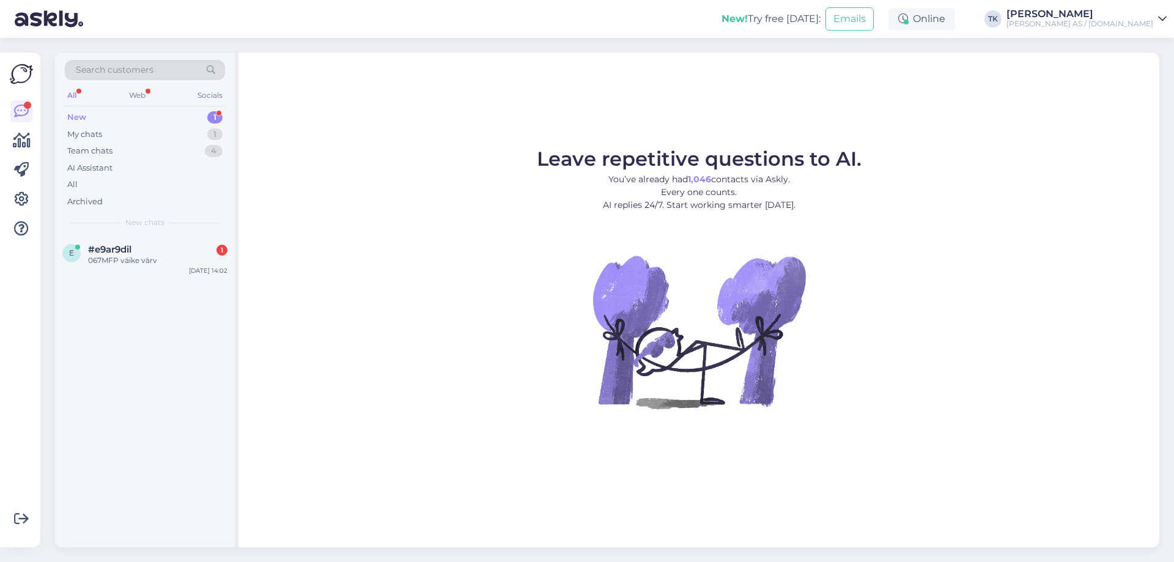
click at [97, 113] on div "New 1" at bounding box center [145, 117] width 160 height 17
click at [120, 258] on div "067MFP väike värv" at bounding box center [157, 260] width 139 height 11
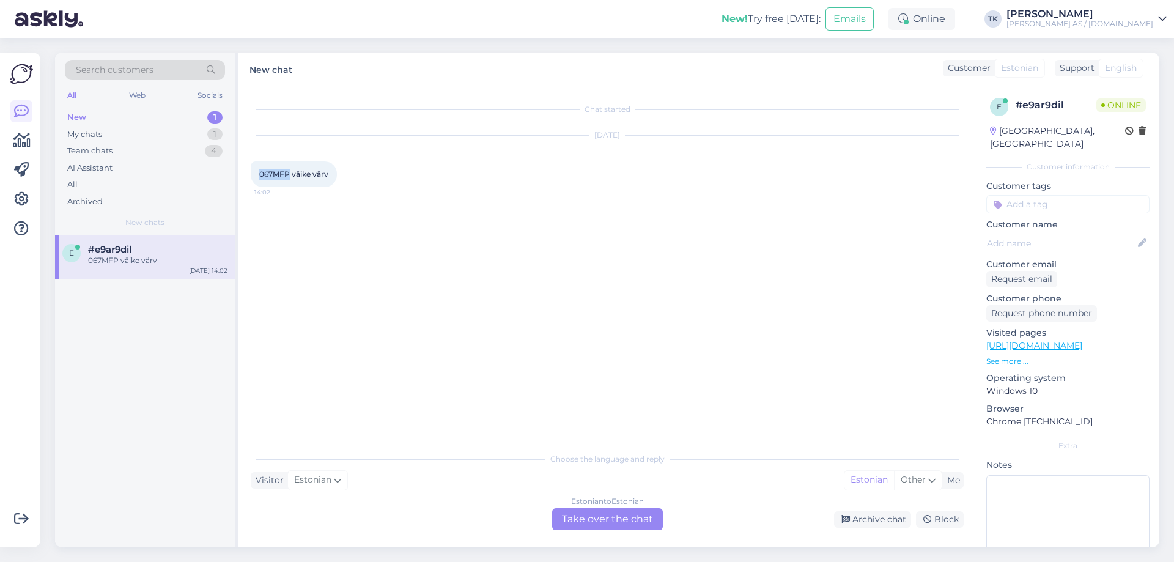
drag, startPoint x: 259, startPoint y: 173, endPoint x: 288, endPoint y: 174, distance: 29.3
click at [288, 174] on div "067MFP väike värv 14:02" at bounding box center [294, 174] width 86 height 26
copy span "067MFP"
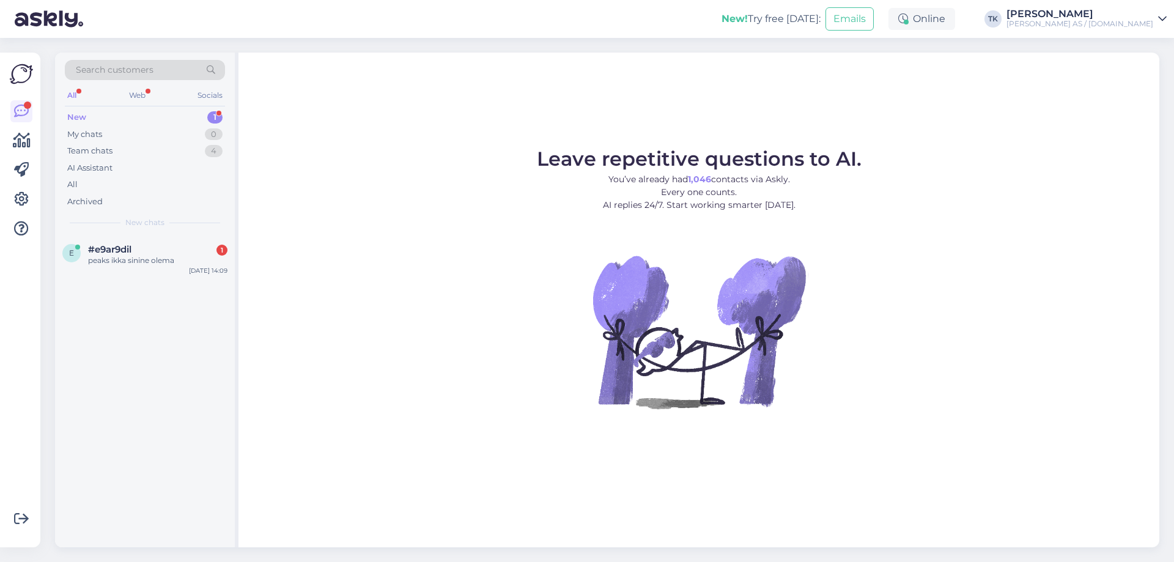
click at [78, 116] on div "New" at bounding box center [76, 117] width 19 height 12
click at [140, 252] on div "#e9ar9dil 1" at bounding box center [157, 249] width 139 height 11
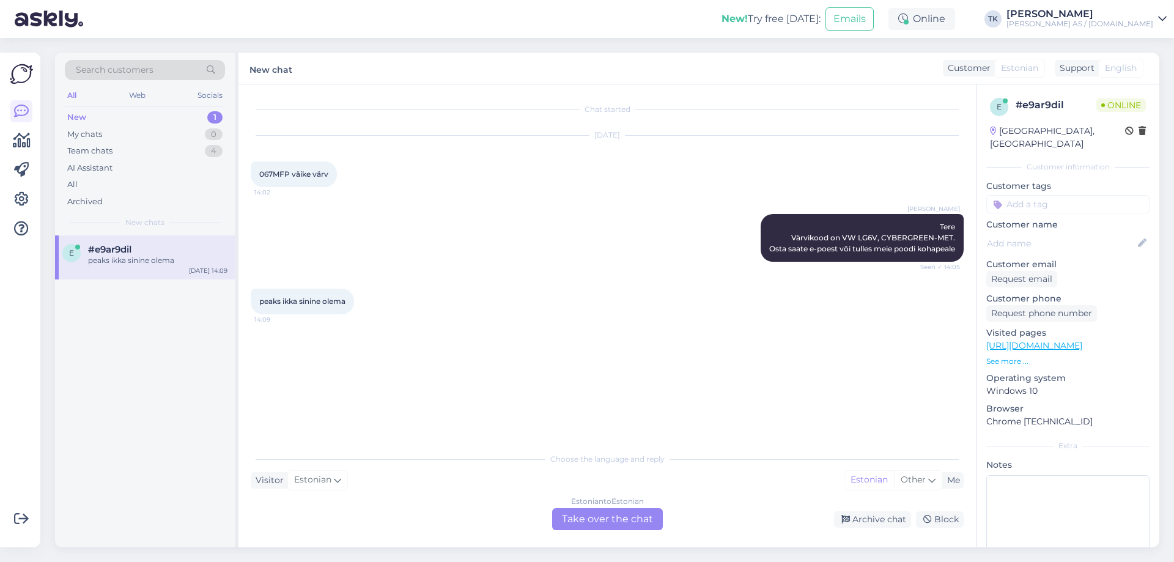
click at [484, 74] on div "New chat Customer Estonian Support English" at bounding box center [698, 69] width 921 height 32
drag, startPoint x: 259, startPoint y: 173, endPoint x: 290, endPoint y: 168, distance: 31.6
click at [290, 168] on div "067MFP väike värv 14:02" at bounding box center [294, 174] width 86 height 26
copy span "067MFP"
click at [616, 515] on div "Estonian to Estonian Take over the chat" at bounding box center [607, 519] width 111 height 22
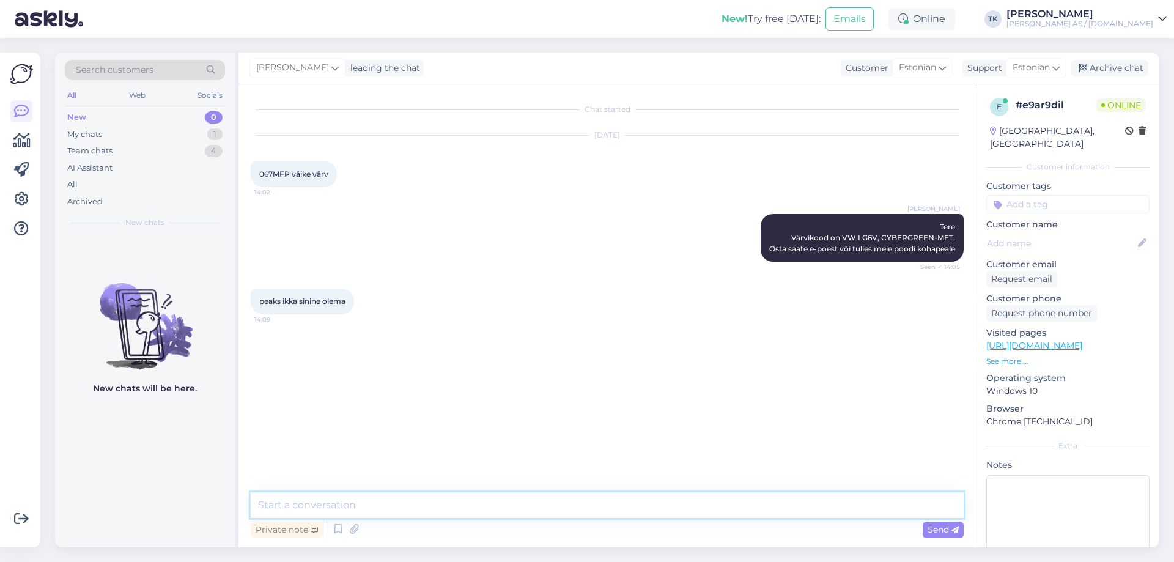
click at [302, 506] on textarea at bounding box center [607, 505] width 713 height 26
type textarea "Üks hetk kohe kontrollin"
click at [291, 507] on textarea at bounding box center [607, 505] width 713 height 26
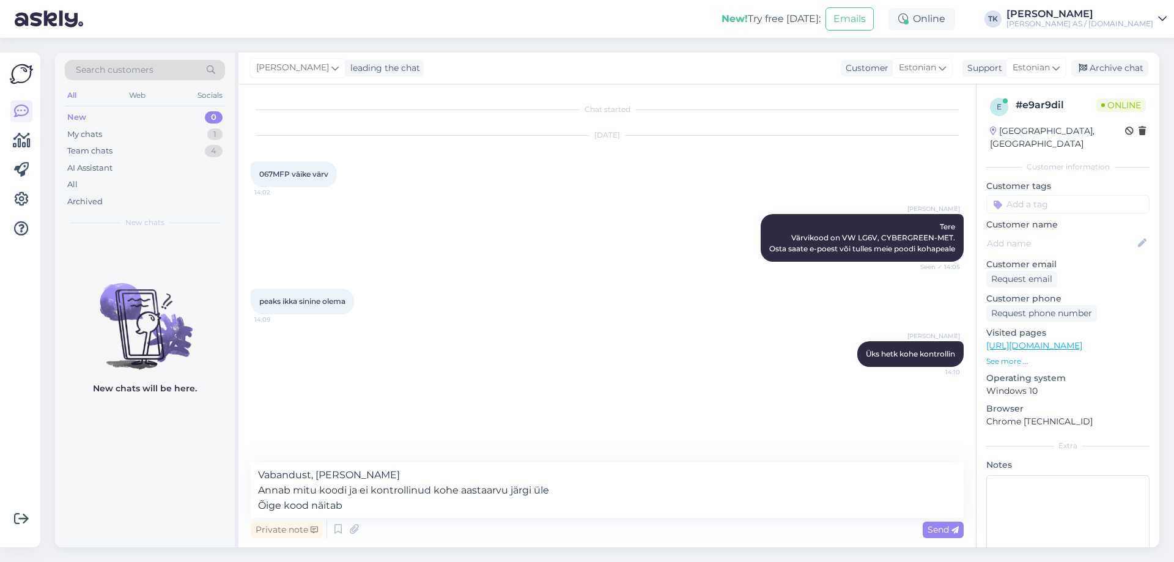
click at [576, 58] on div "Tõnis Kask leading the chat Customer Estonian Support Estonian Archive chat" at bounding box center [698, 69] width 921 height 32
click at [373, 507] on textarea "Vabandust, minu viga Annab mitu koodi ja ei kontrollinud kohe aastaarvu järgi ü…" at bounding box center [607, 490] width 713 height 56
paste textarea "LAPIZ BLUE MET."
click at [611, 497] on textarea "Vabandust, minu viga Annab mitu koodi ja ei kontrollinud kohe aastaarvu järgi ü…" at bounding box center [607, 490] width 713 height 56
click at [593, 68] on div "Tõnis Kask leading the chat Customer Estonian Support Estonian Archive chat" at bounding box center [698, 69] width 921 height 32
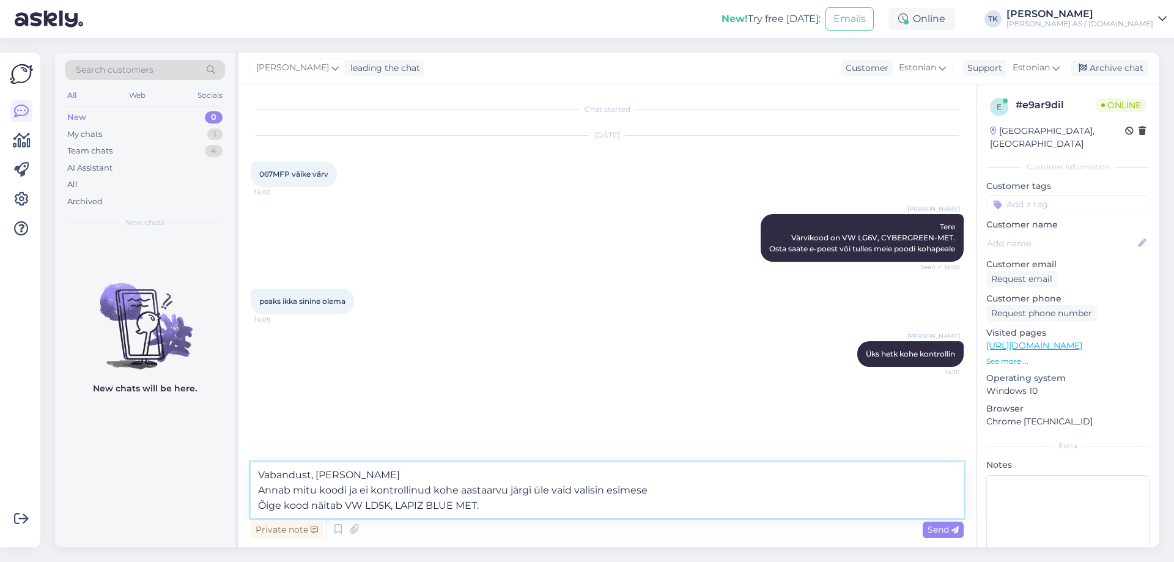
click at [520, 504] on textarea "Vabandust, minu viga Annab mitu koodi ja ei kontrollinud kohe aastaarvu järgi ü…" at bounding box center [607, 490] width 713 height 56
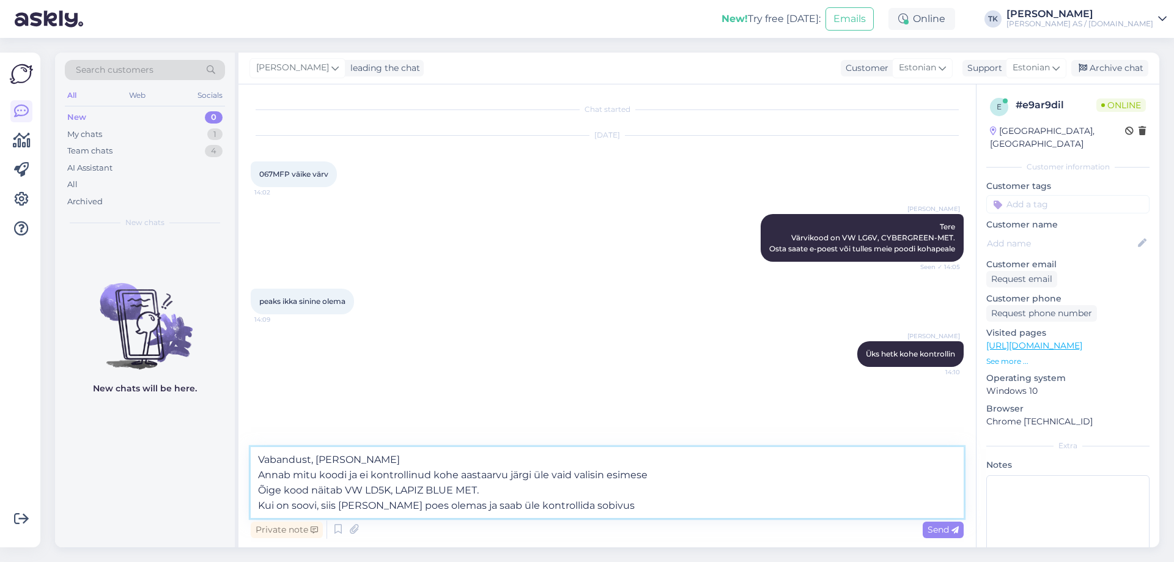
type textarea "Vabandust, minu viga Annab mitu koodi ja ei kontrollinud kohe aastaarvu järgi ü…"
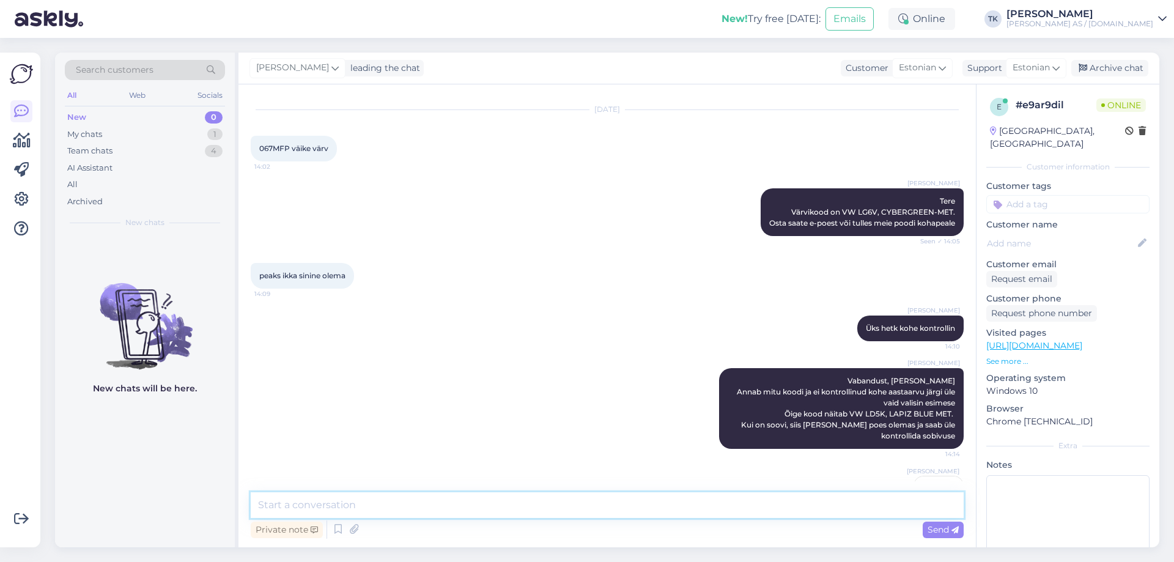
scroll to position [84, 0]
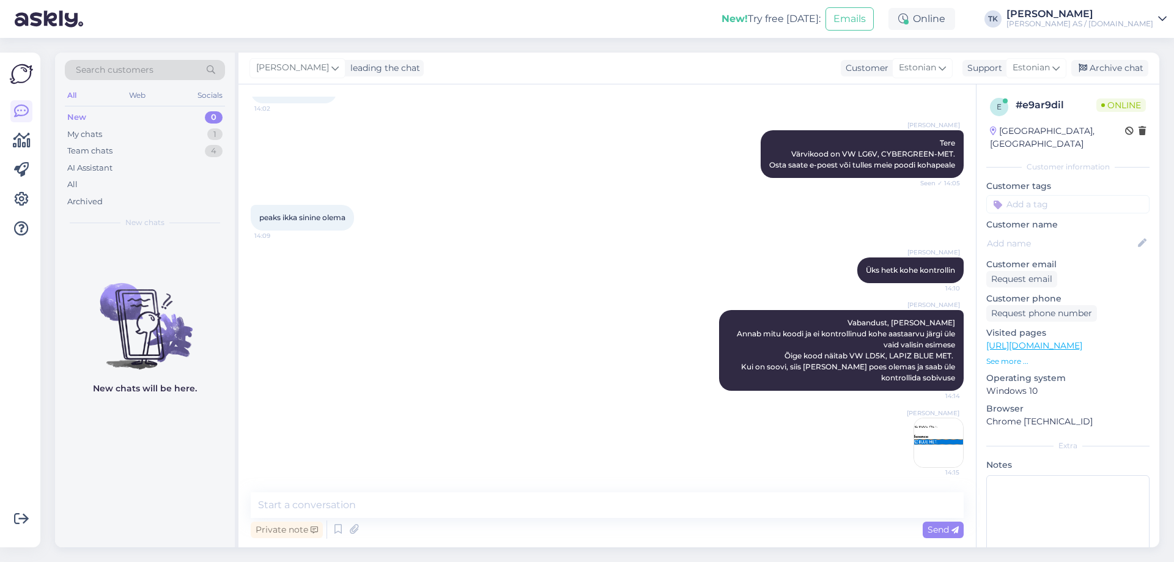
click at [928, 434] on img at bounding box center [938, 442] width 49 height 49
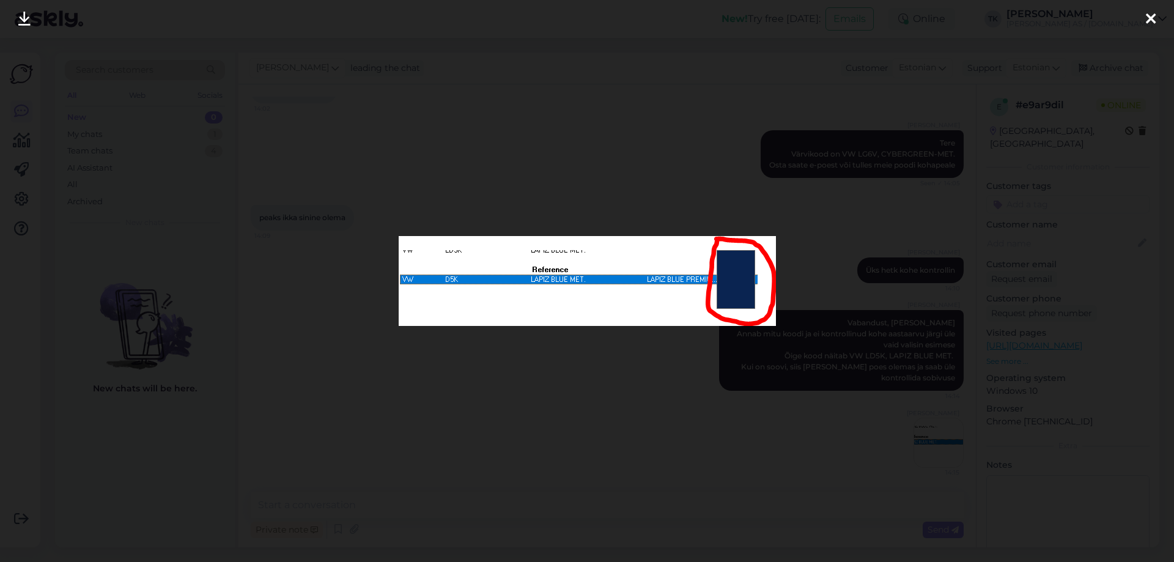
click at [626, 123] on div at bounding box center [587, 281] width 1174 height 562
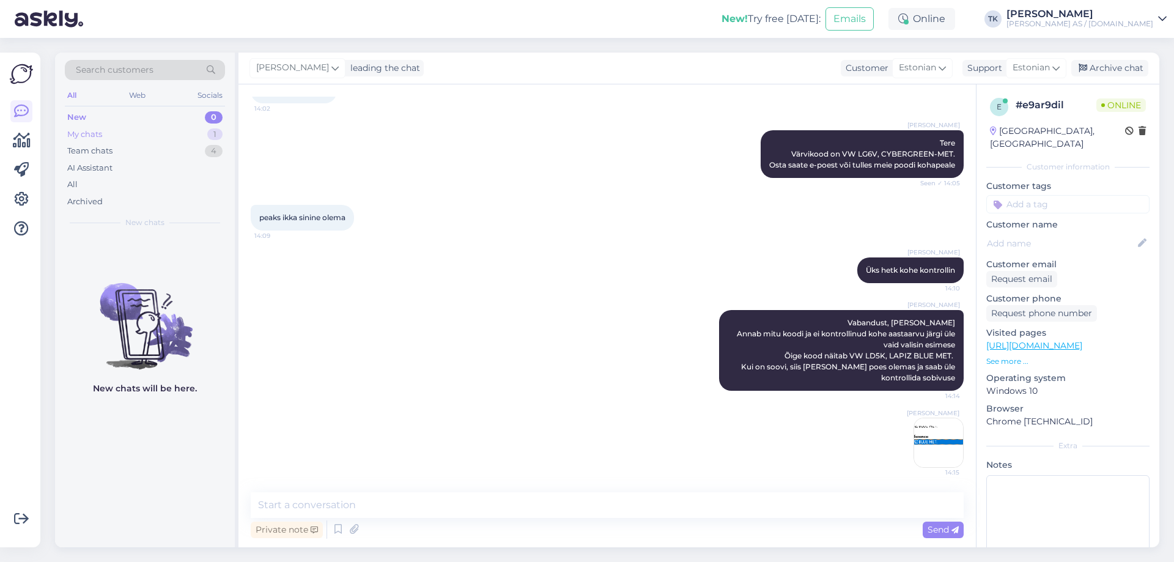
click at [84, 135] on div "My chats" at bounding box center [84, 134] width 35 height 12
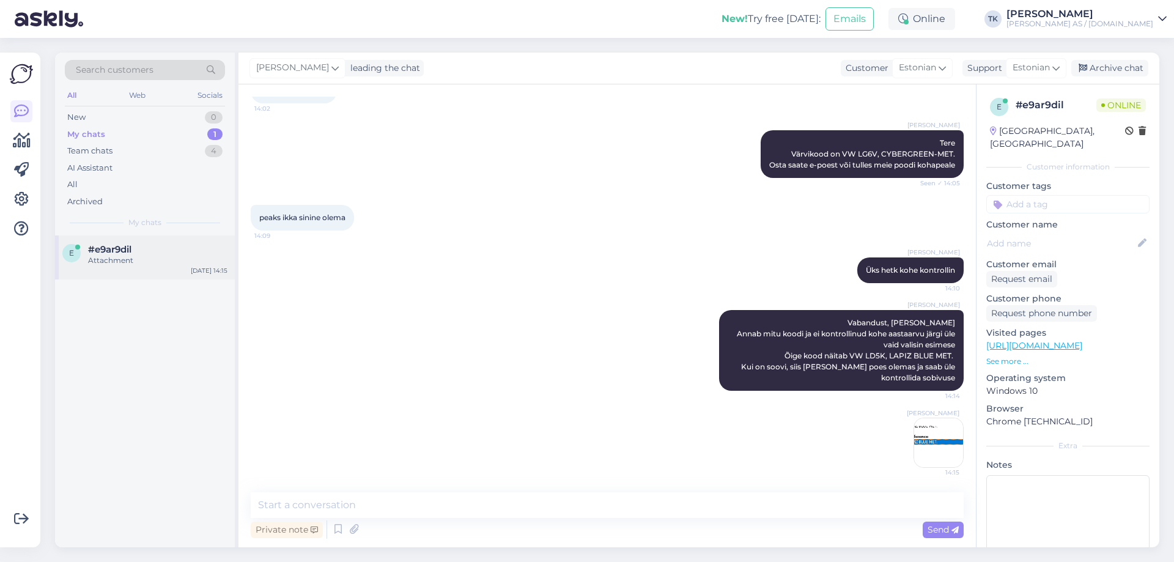
click at [139, 252] on div "#e9ar9dil" at bounding box center [157, 249] width 139 height 11
